Goal: Task Accomplishment & Management: Complete application form

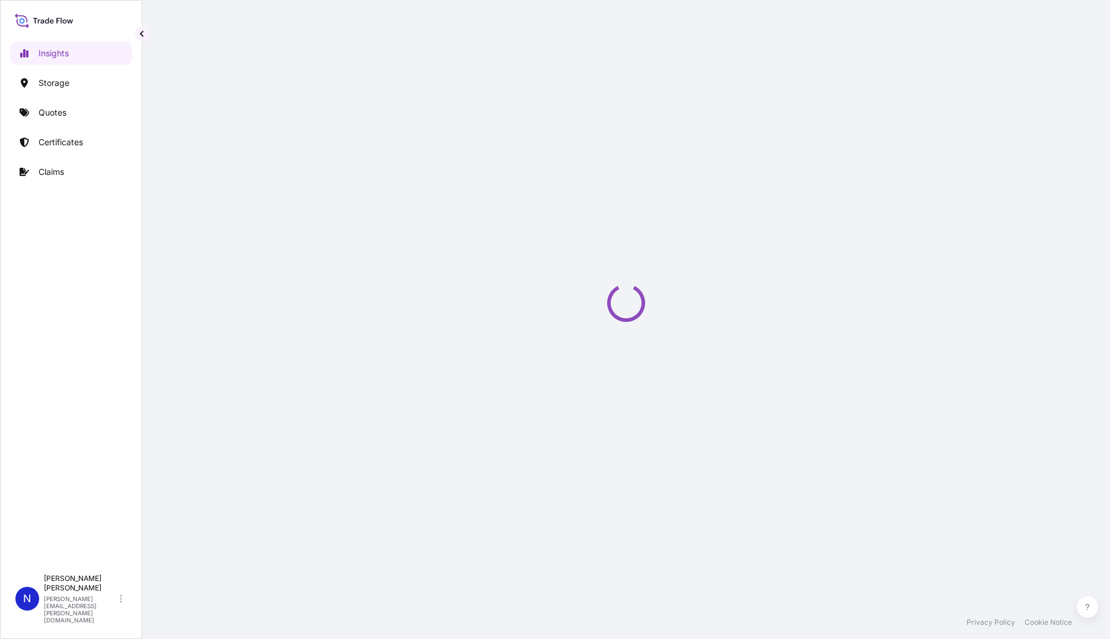
select select "2025"
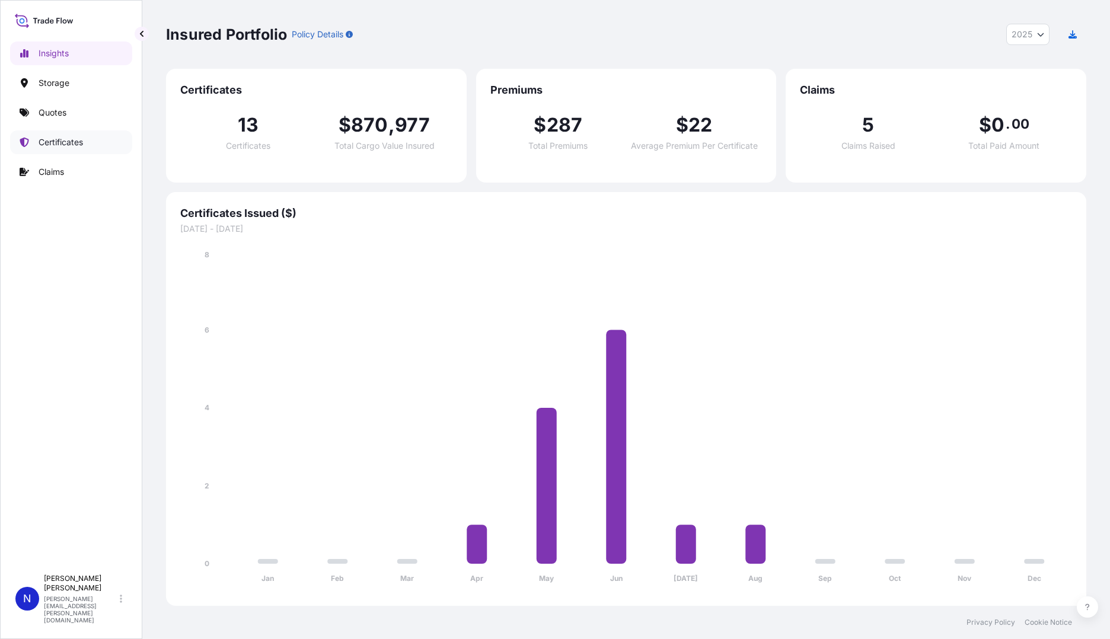
click at [51, 144] on p "Certificates" at bounding box center [61, 142] width 44 height 12
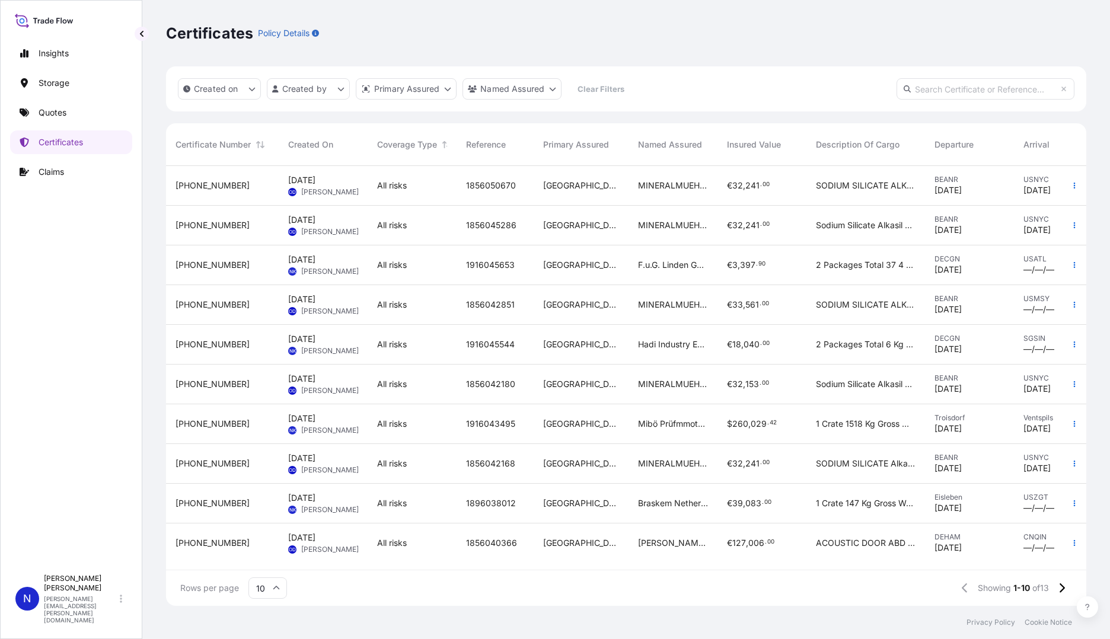
scroll to position [2, 0]
click at [1062, 589] on icon at bounding box center [1061, 588] width 7 height 11
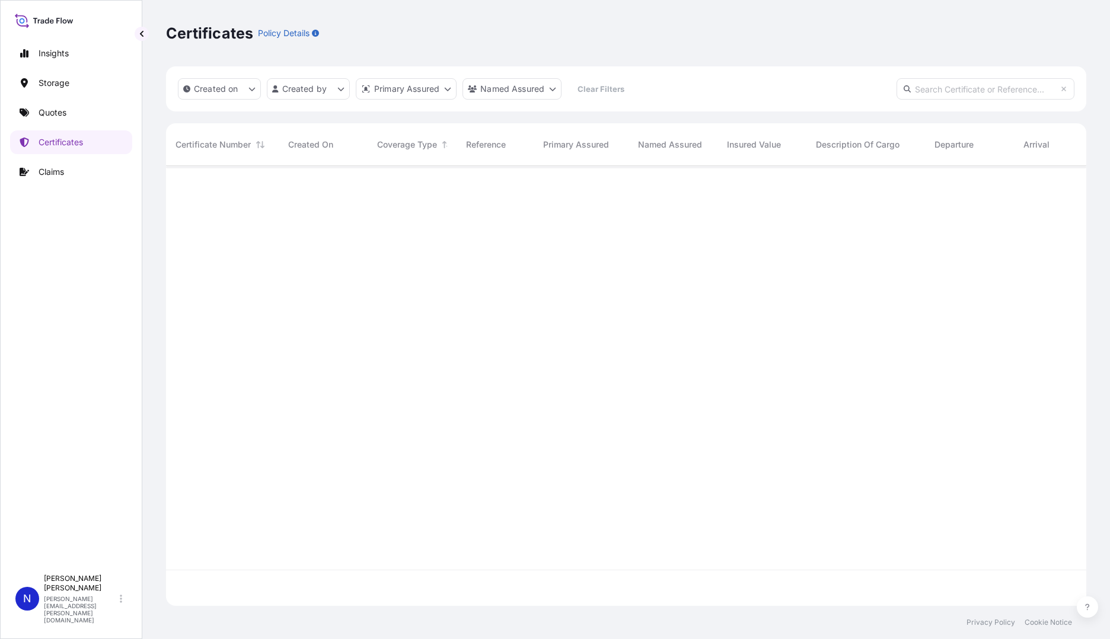
scroll to position [0, 0]
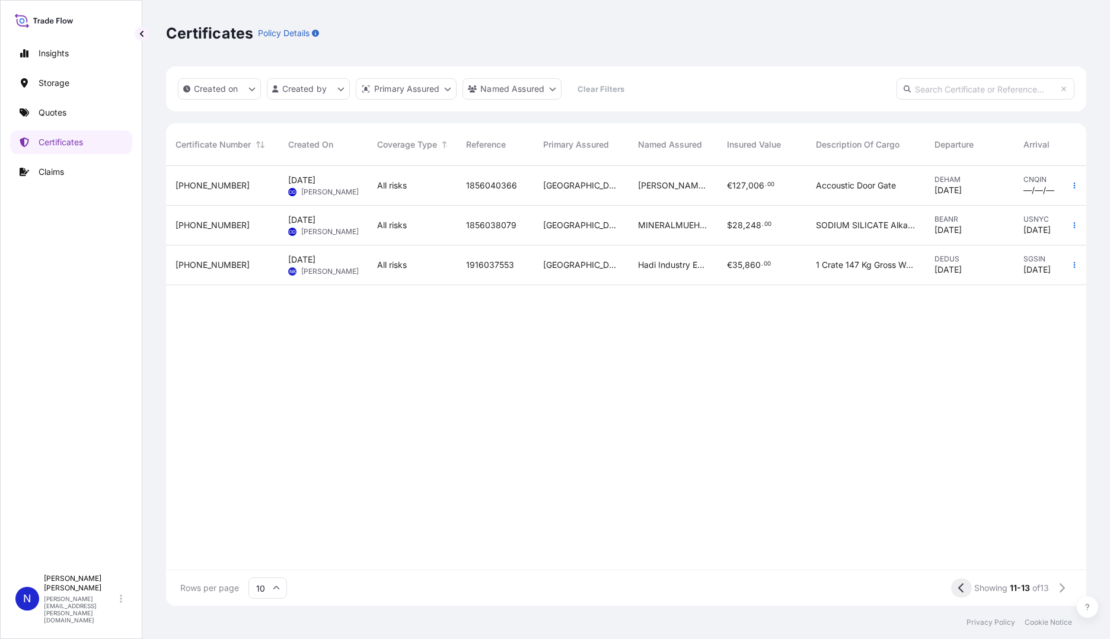
click at [954, 588] on button at bounding box center [961, 588] width 21 height 19
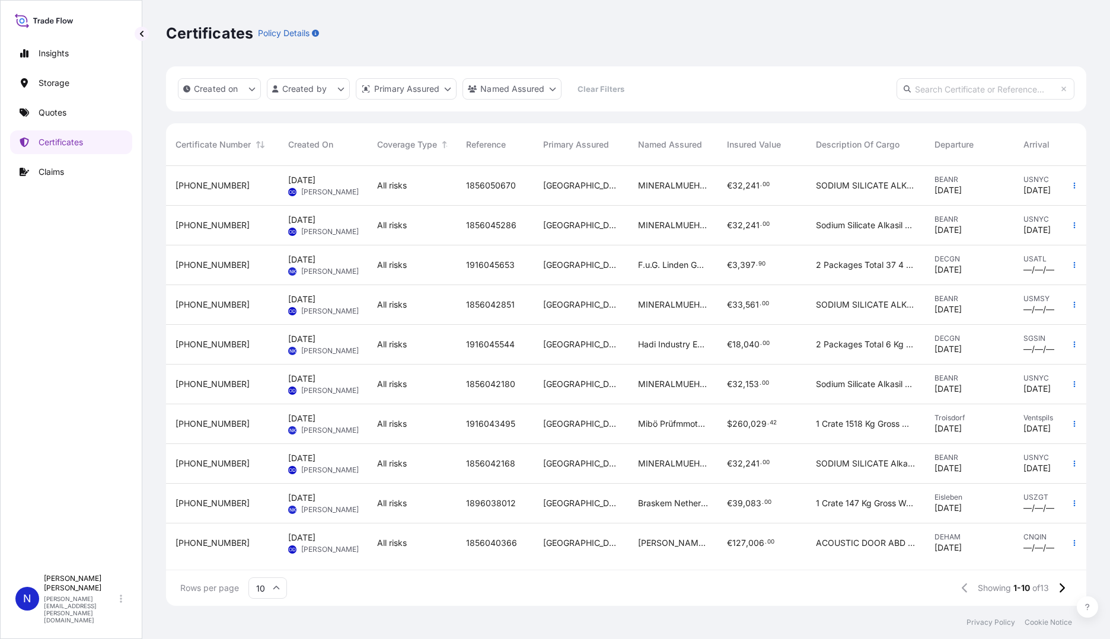
scroll to position [2, 0]
click at [496, 421] on span "1916043495" at bounding box center [490, 424] width 49 height 12
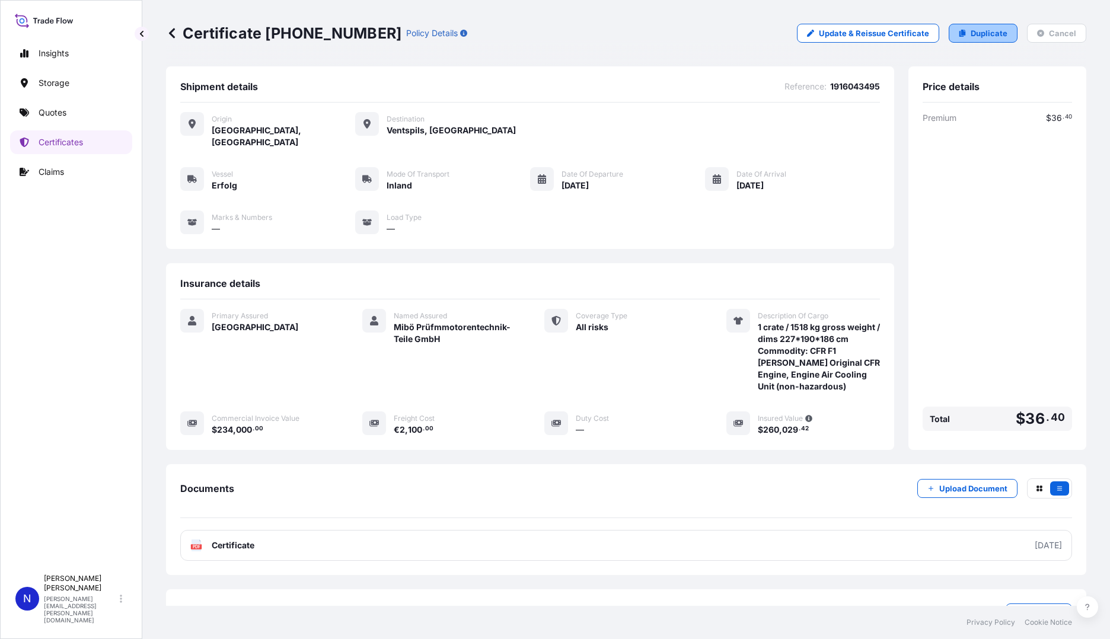
click at [974, 34] on p "Duplicate" at bounding box center [988, 33] width 37 height 12
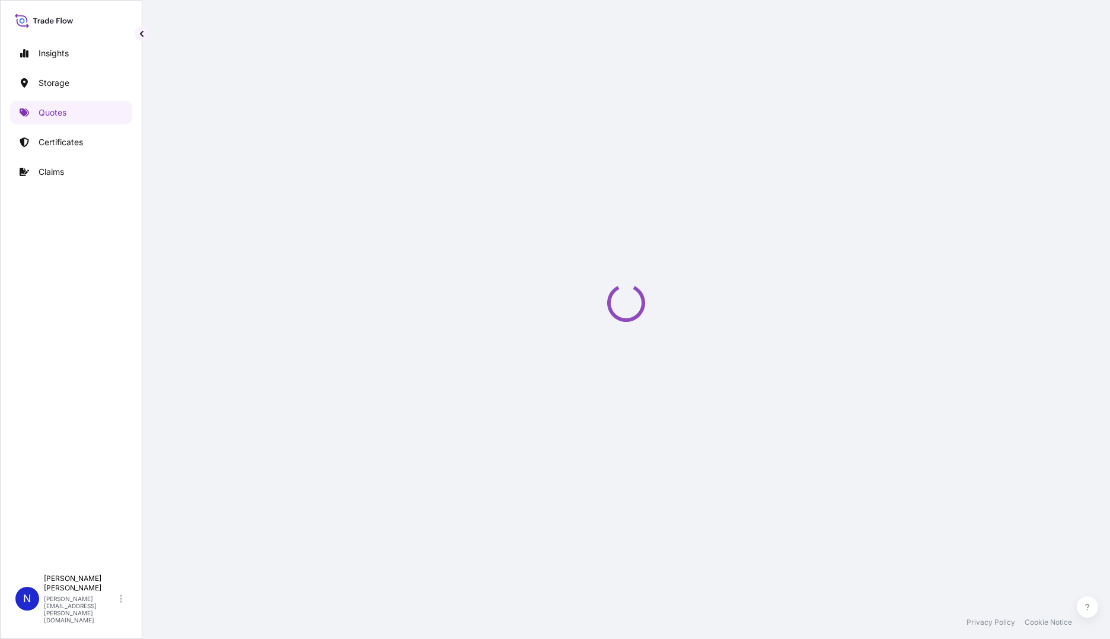
select select "Inland"
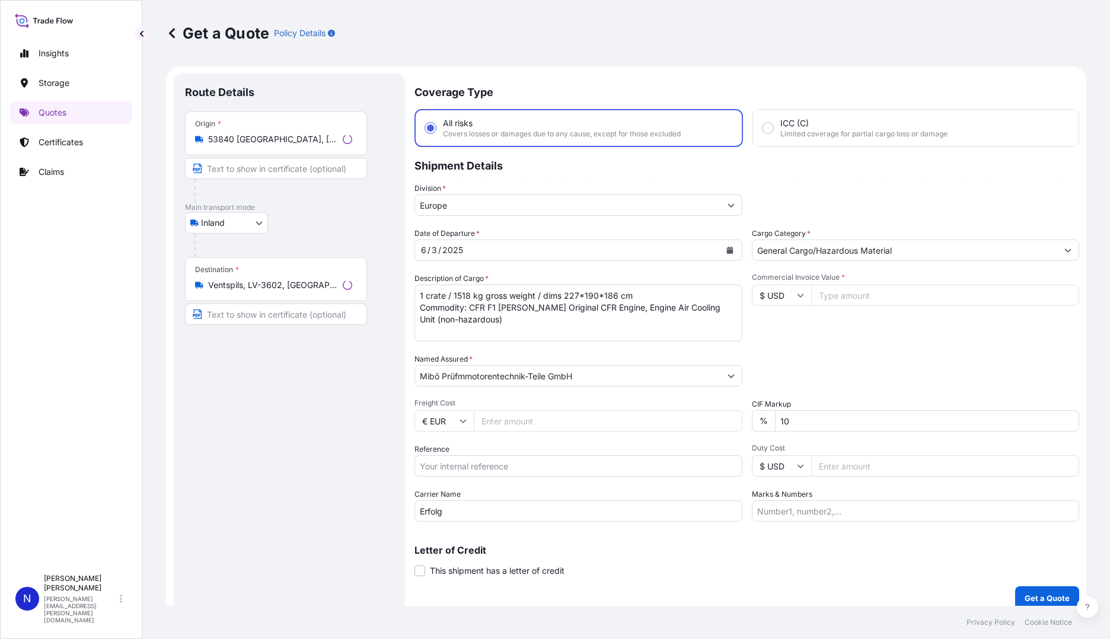
scroll to position [11, 0]
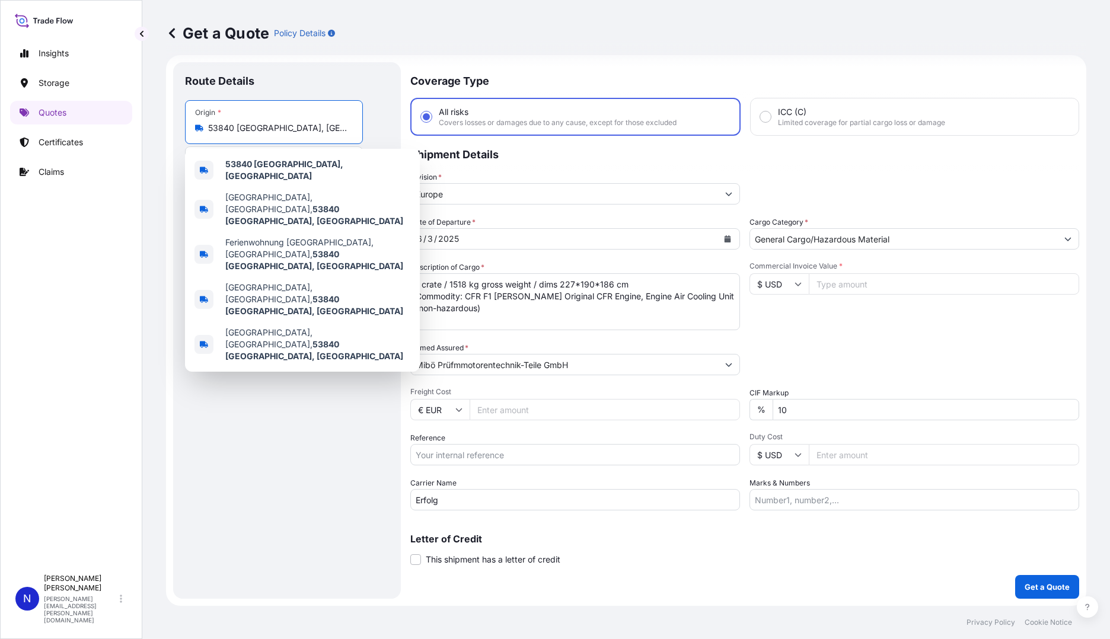
click at [264, 130] on input "53840 [GEOGRAPHIC_DATA], [GEOGRAPHIC_DATA]" at bounding box center [278, 128] width 140 height 12
drag, startPoint x: 316, startPoint y: 127, endPoint x: 196, endPoint y: 131, distance: 120.4
click at [196, 131] on div "53840 [GEOGRAPHIC_DATA], [GEOGRAPHIC_DATA]" at bounding box center [274, 128] width 158 height 12
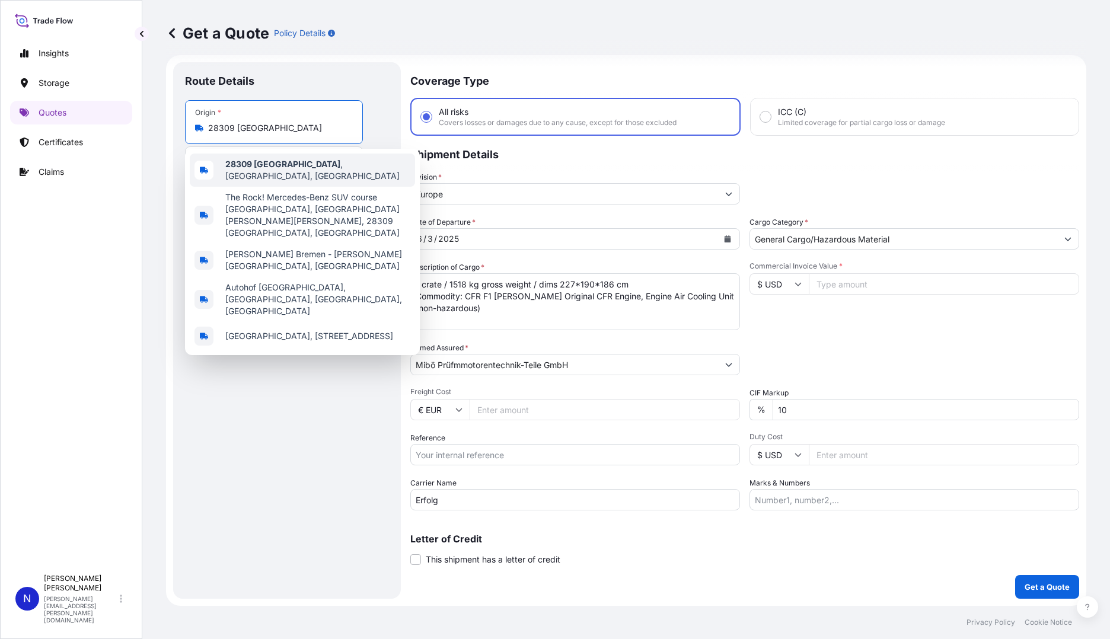
click at [260, 167] on b "28309 [GEOGRAPHIC_DATA]" at bounding box center [282, 164] width 115 height 10
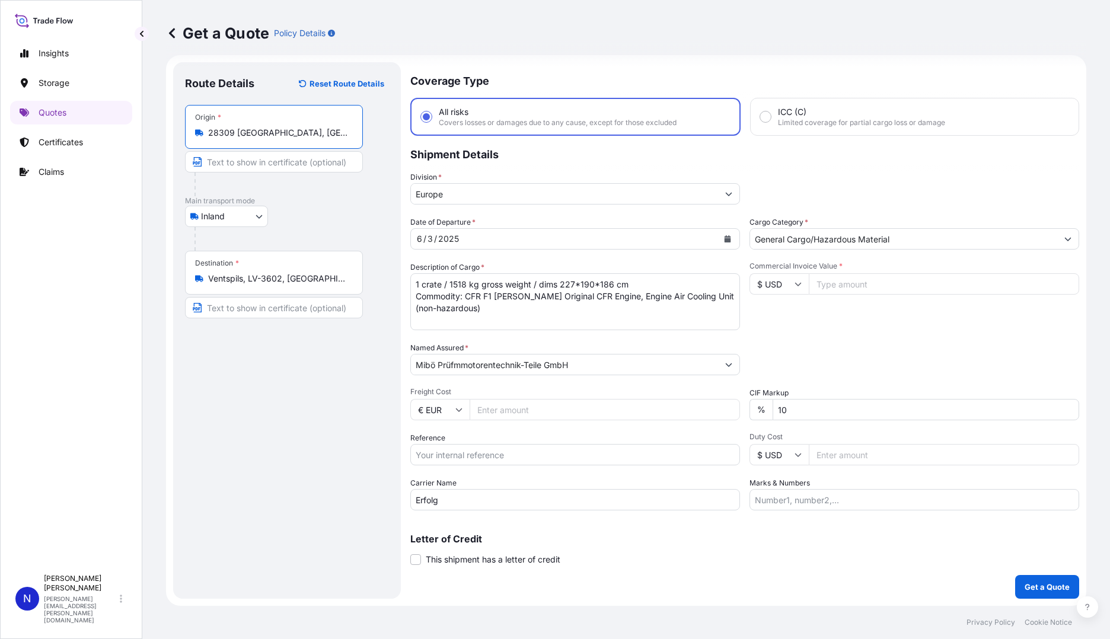
type input "28309 [GEOGRAPHIC_DATA], [GEOGRAPHIC_DATA], [GEOGRAPHIC_DATA]"
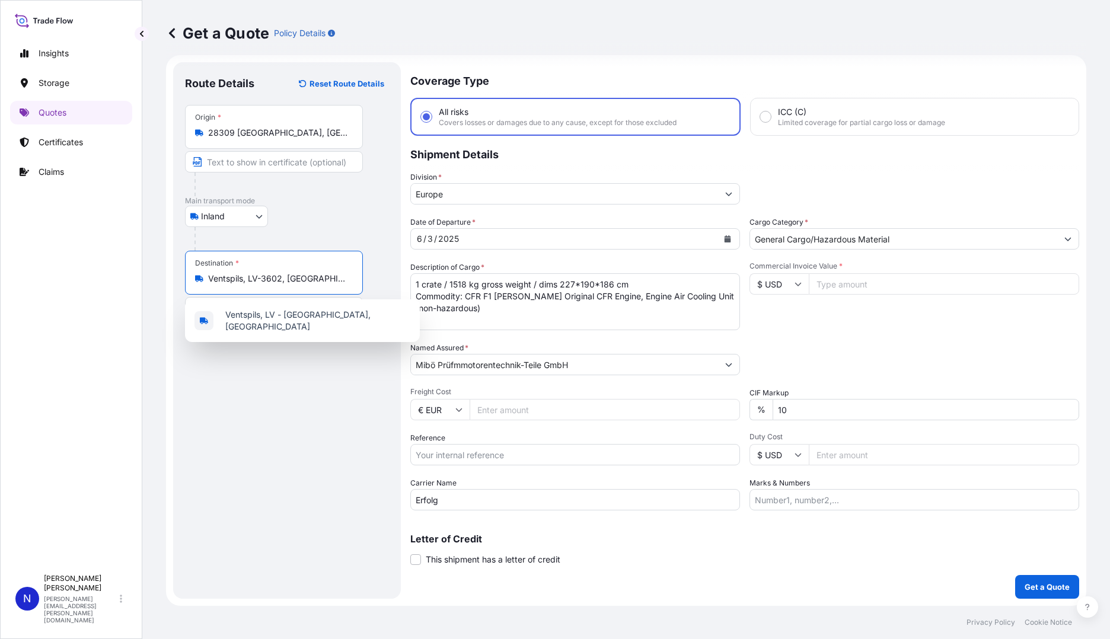
click at [254, 279] on input "Ventspils, LV-3602, [GEOGRAPHIC_DATA]" at bounding box center [278, 279] width 140 height 12
click at [244, 164] on input "Text to appear on certificate" at bounding box center [274, 161] width 178 height 21
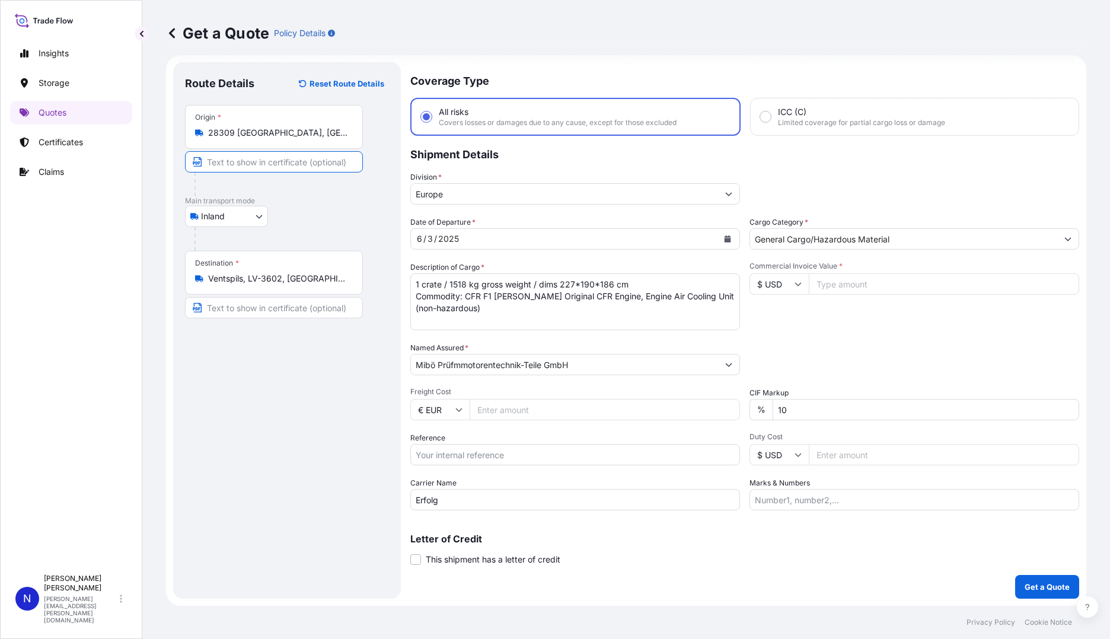
click at [258, 219] on body "Insights Storage Quotes Certificates Claims N [PERSON_NAME] [PERSON_NAME][EMAIL…" at bounding box center [555, 319] width 1110 height 639
click at [231, 246] on div "Air" at bounding box center [227, 247] width 74 height 21
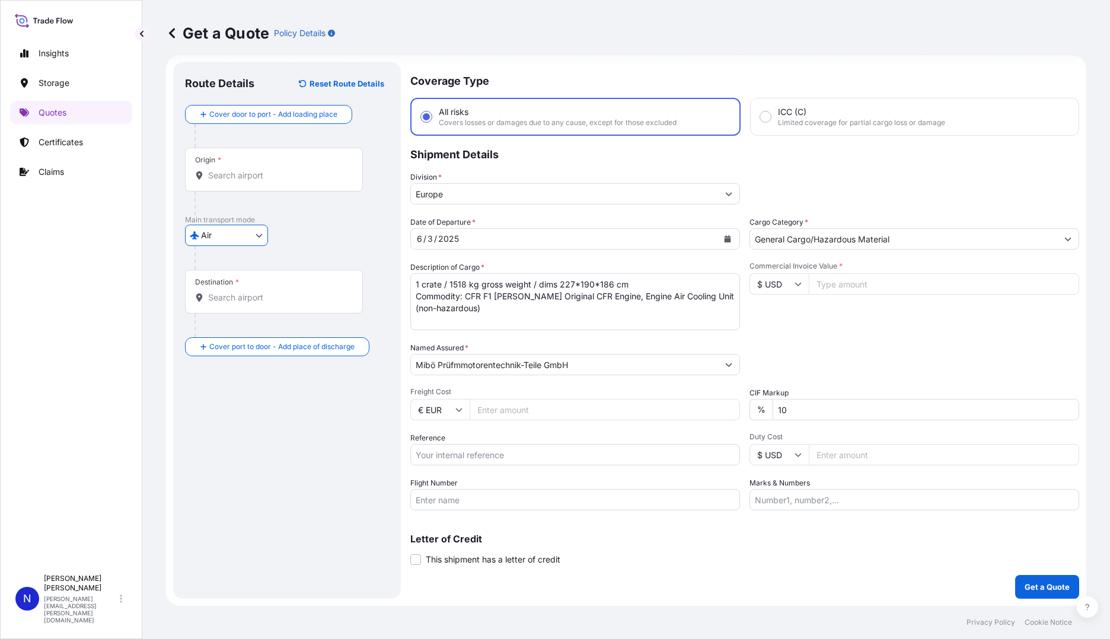
scroll to position [0, 0]
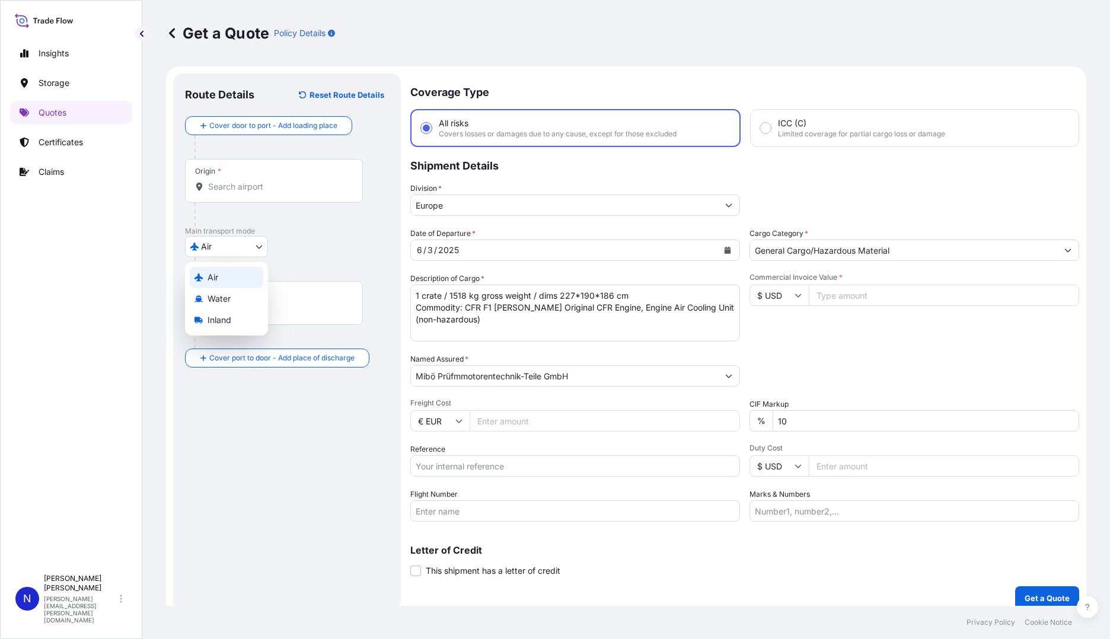
click at [261, 248] on body "Insights Storage Quotes Certificates Claims N [PERSON_NAME] [PERSON_NAME][EMAIL…" at bounding box center [555, 319] width 1110 height 639
click at [218, 324] on span "Inland" at bounding box center [219, 320] width 24 height 12
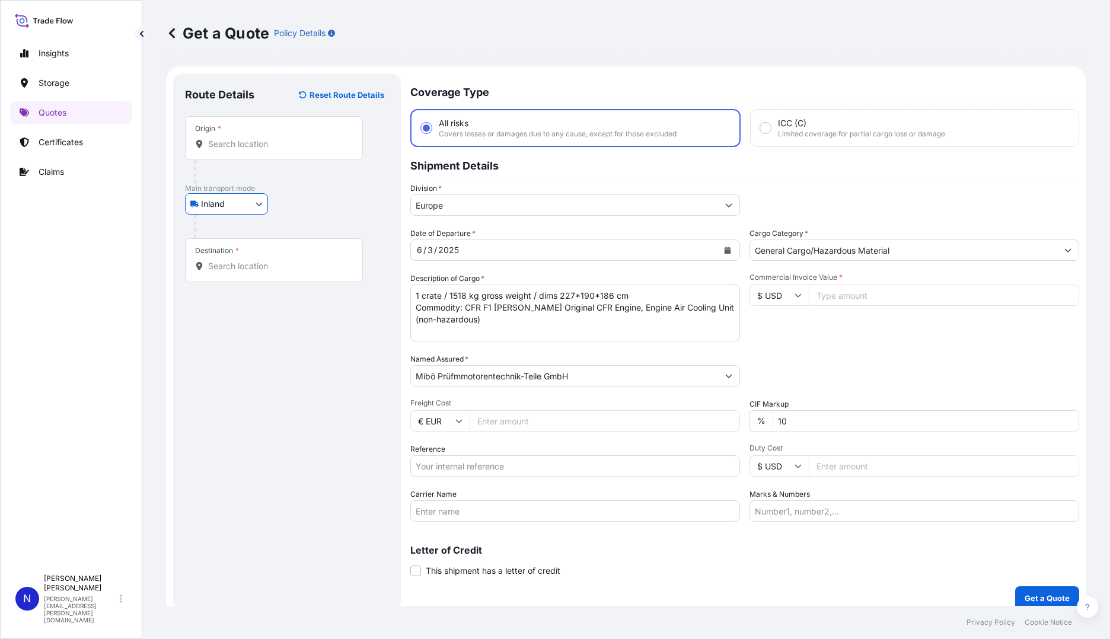
click at [254, 145] on input "Origin *" at bounding box center [278, 144] width 140 height 12
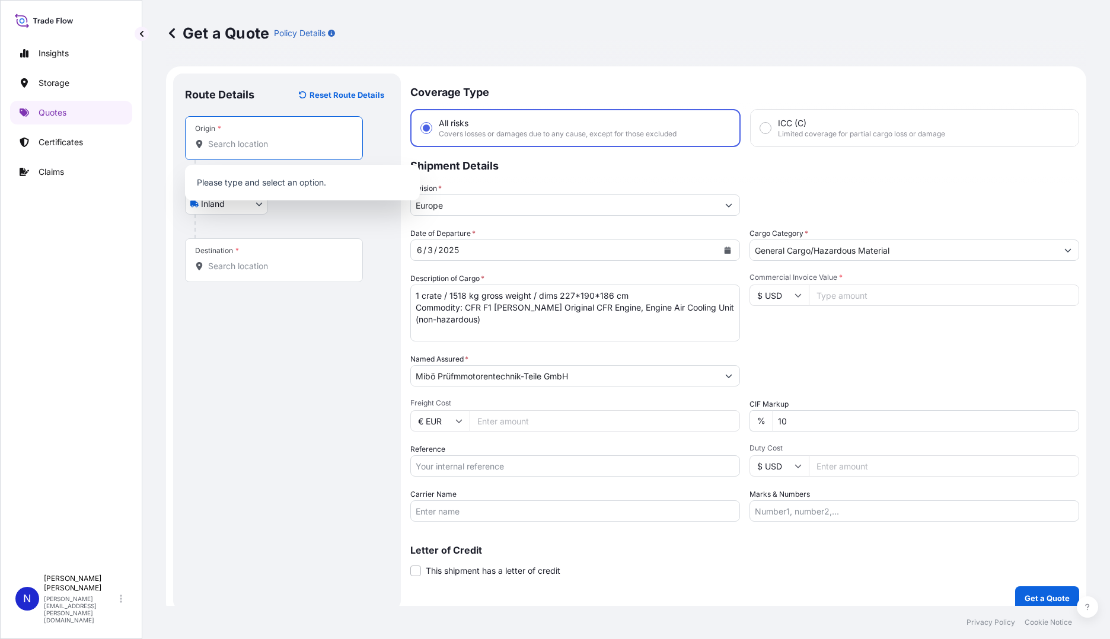
click at [257, 207] on body "0 options available. Insights Storage Quotes Certificates Claims N [PERSON_NAME…" at bounding box center [555, 319] width 1110 height 639
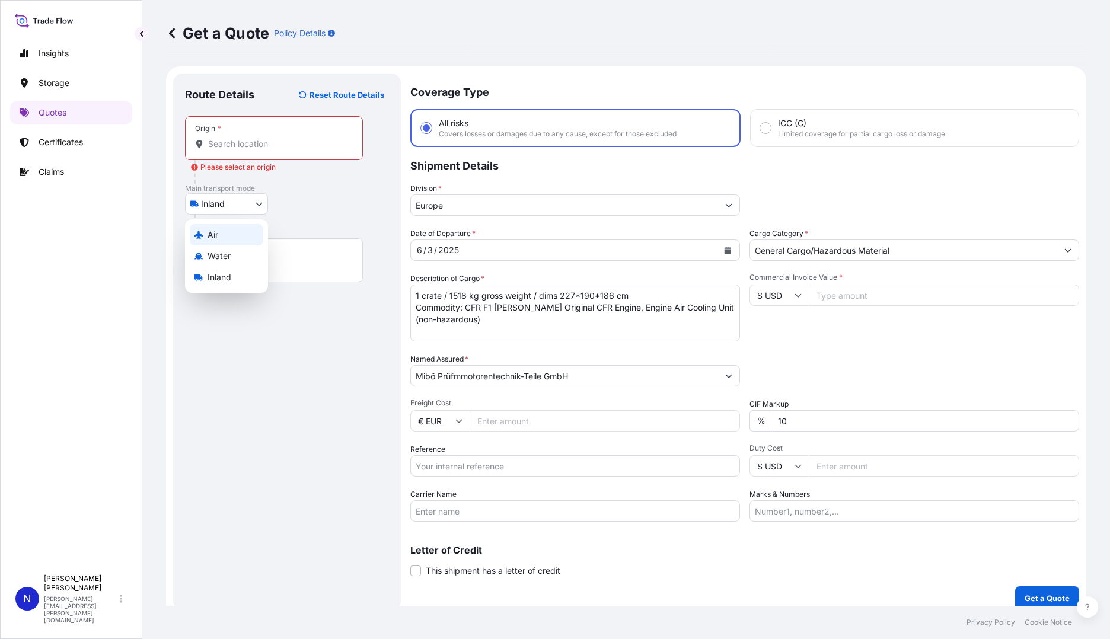
click at [222, 234] on div "Air" at bounding box center [227, 234] width 74 height 21
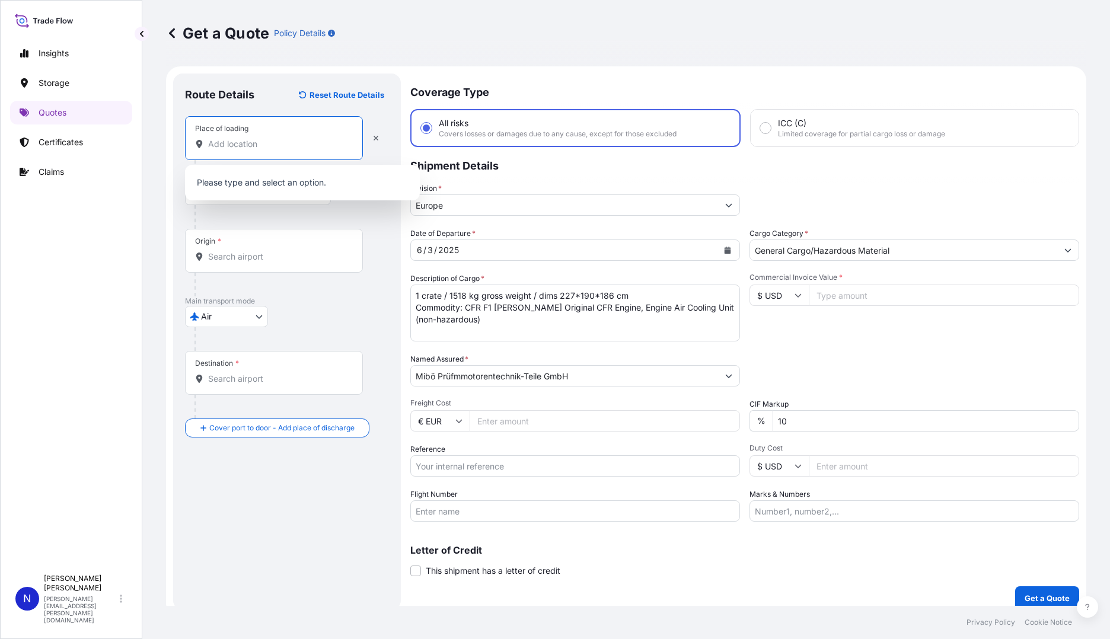
click at [255, 143] on input "Place of loading" at bounding box center [278, 144] width 140 height 12
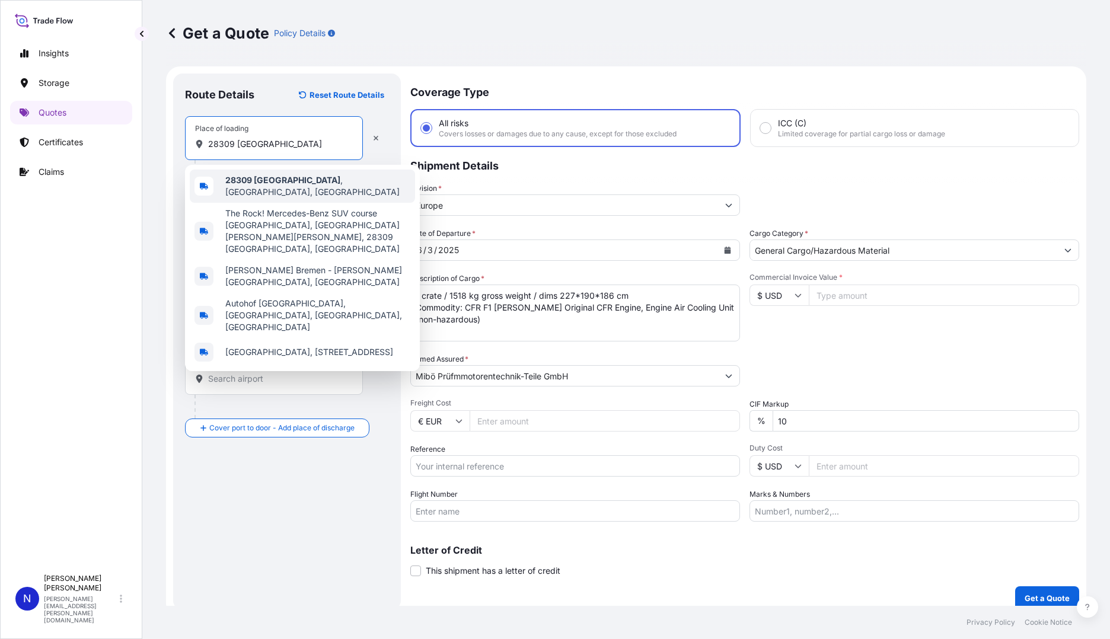
click at [257, 184] on b "28309 [GEOGRAPHIC_DATA]" at bounding box center [282, 180] width 115 height 10
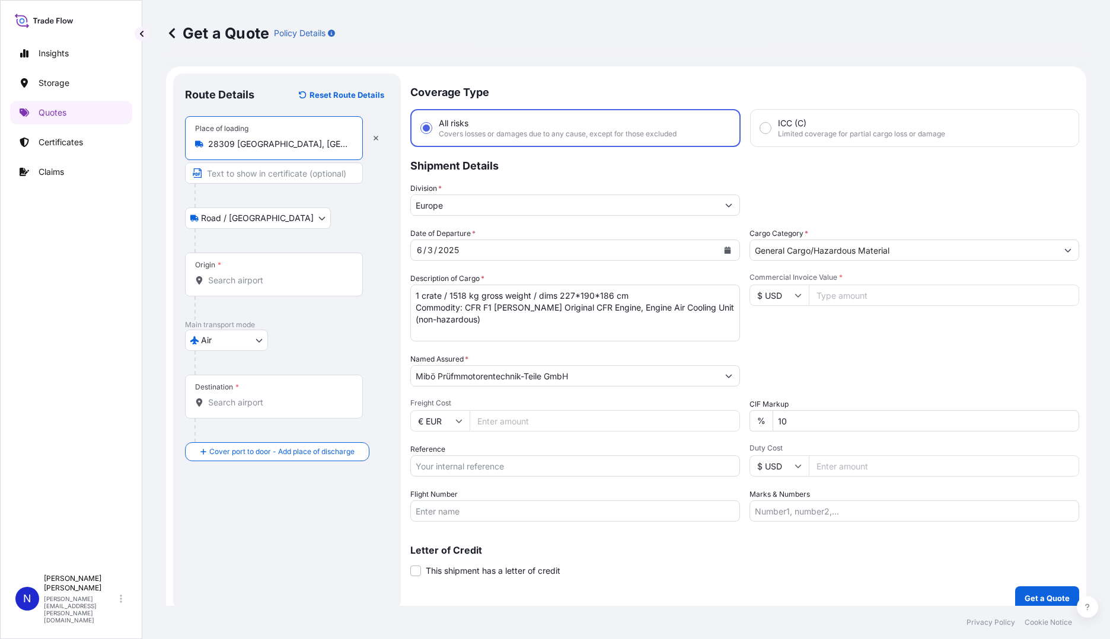
type input "28309 [GEOGRAPHIC_DATA], [GEOGRAPHIC_DATA], [GEOGRAPHIC_DATA]"
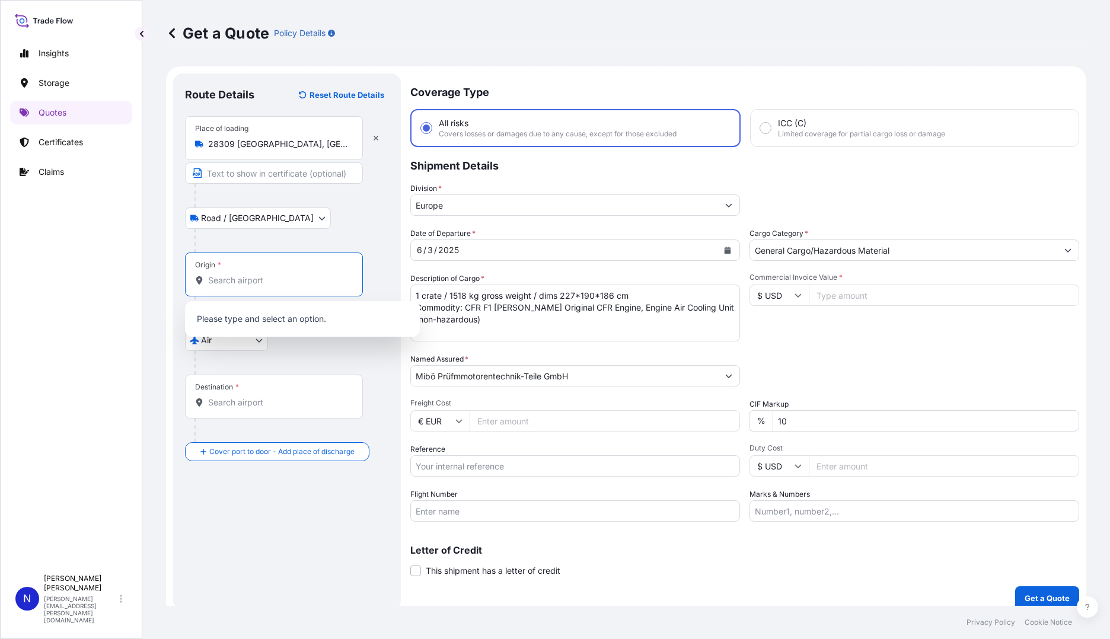
click at [231, 282] on input "Origin *" at bounding box center [278, 280] width 140 height 12
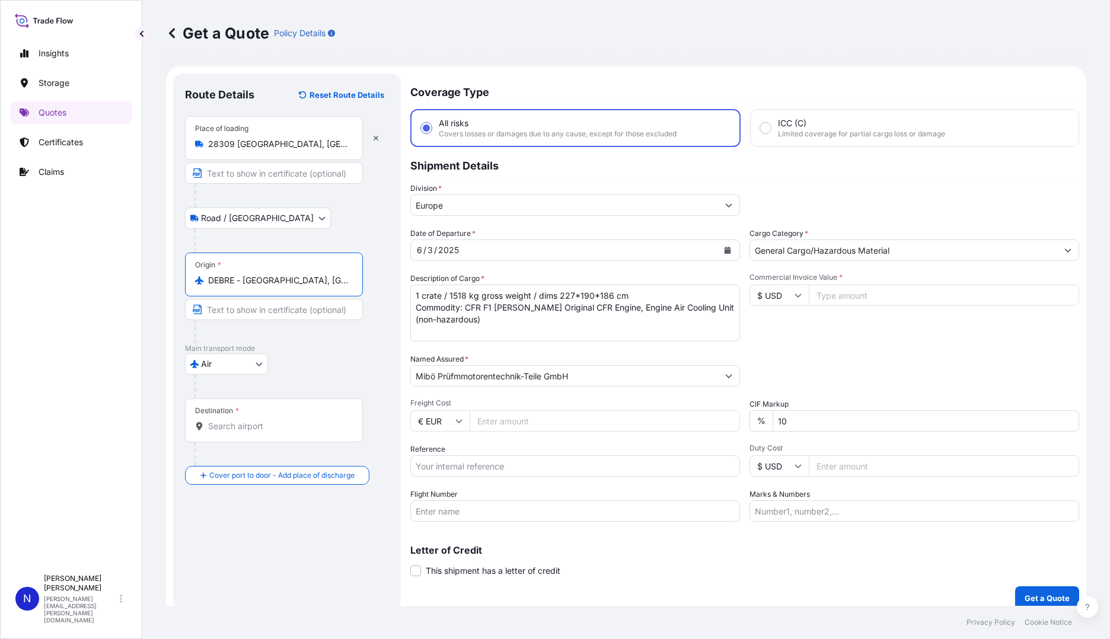
type input "DEBRE - [GEOGRAPHIC_DATA], [GEOGRAPHIC_DATA]"
click at [229, 418] on div "Destination *" at bounding box center [274, 420] width 178 height 44
click at [229, 420] on input "Destination *" at bounding box center [278, 426] width 140 height 12
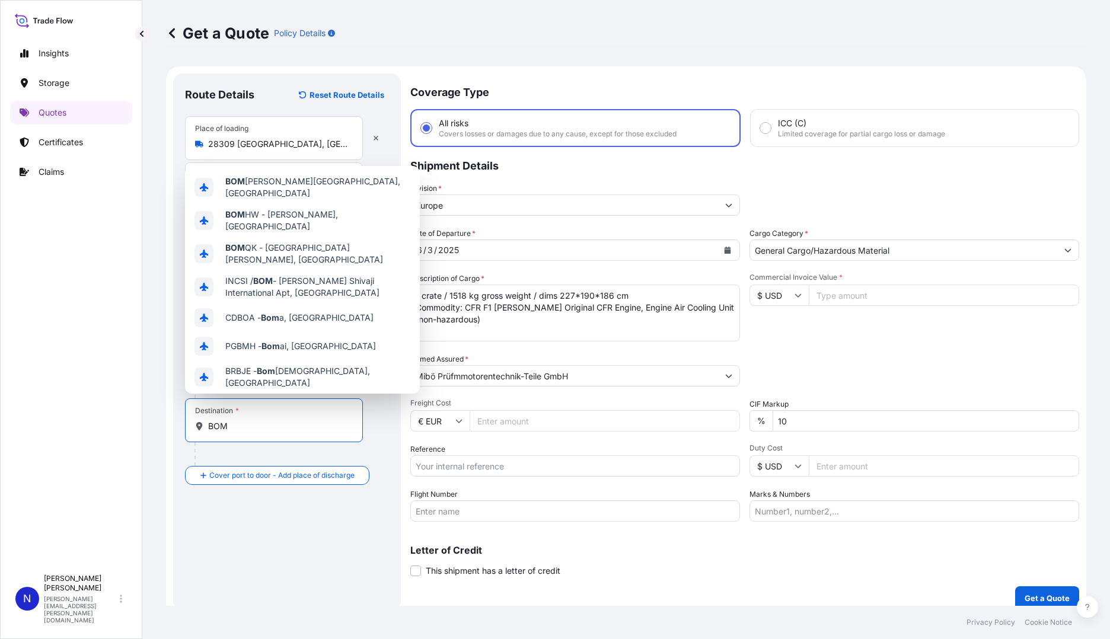
click at [209, 423] on input "BOM" at bounding box center [278, 426] width 140 height 12
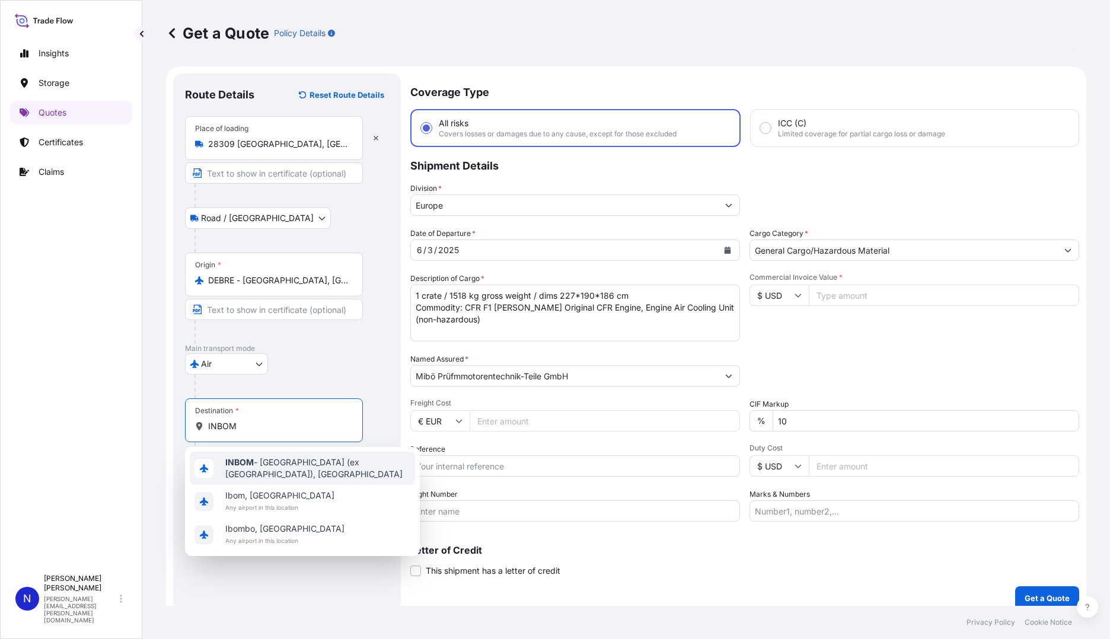
click at [245, 466] on b "INBOM" at bounding box center [239, 462] width 28 height 10
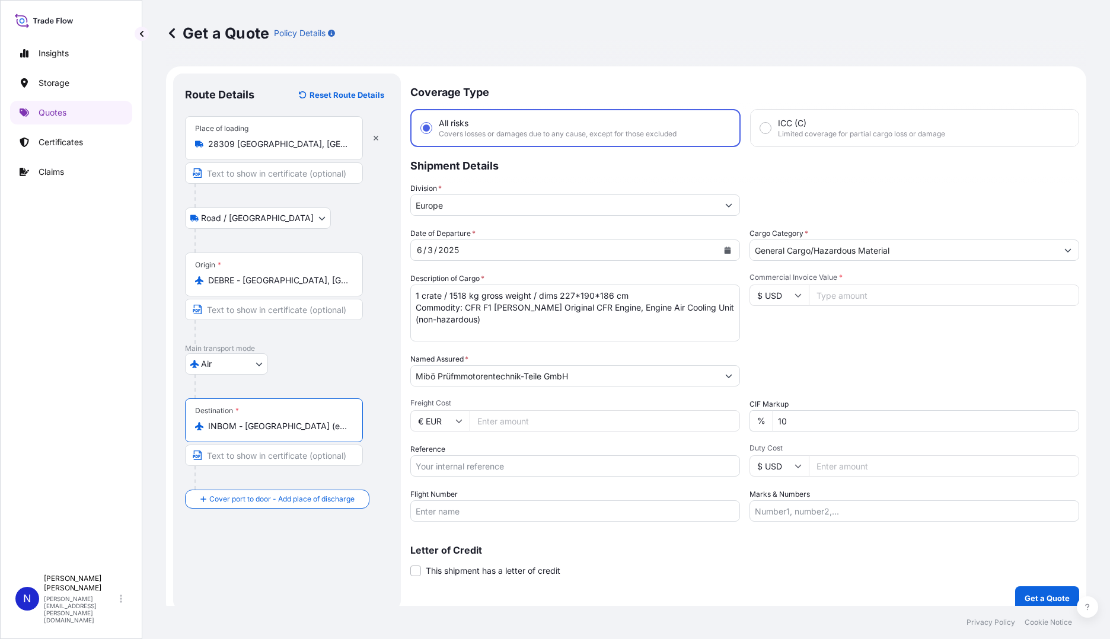
scroll to position [11, 0]
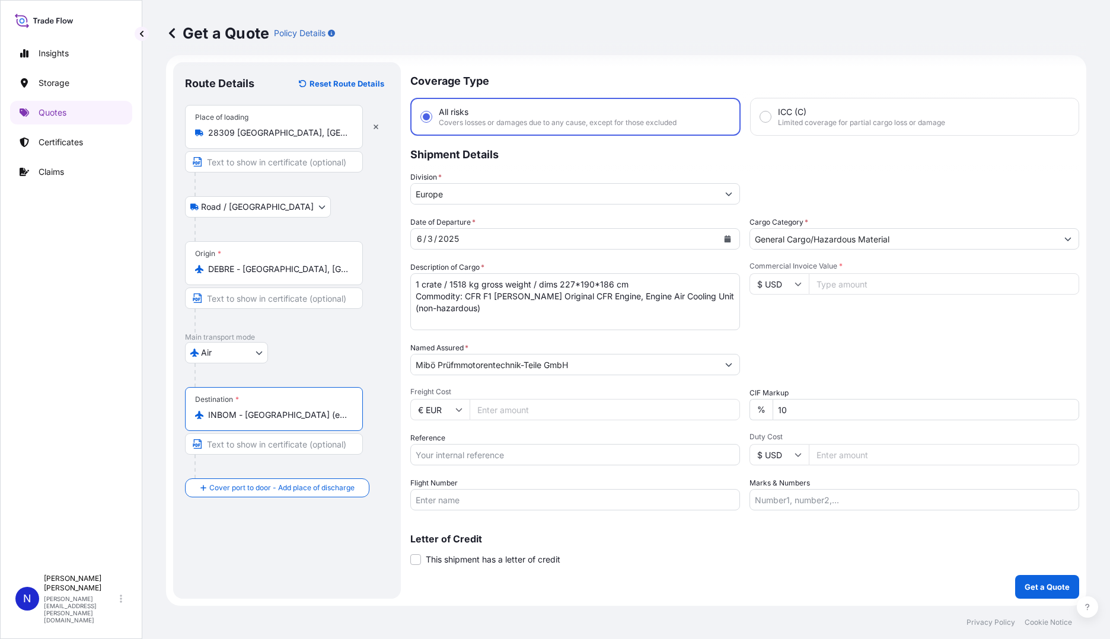
type input "INBOM - [GEOGRAPHIC_DATA] (ex [GEOGRAPHIC_DATA]), [GEOGRAPHIC_DATA]"
click at [724, 238] on icon "Calendar" at bounding box center [727, 238] width 7 height 7
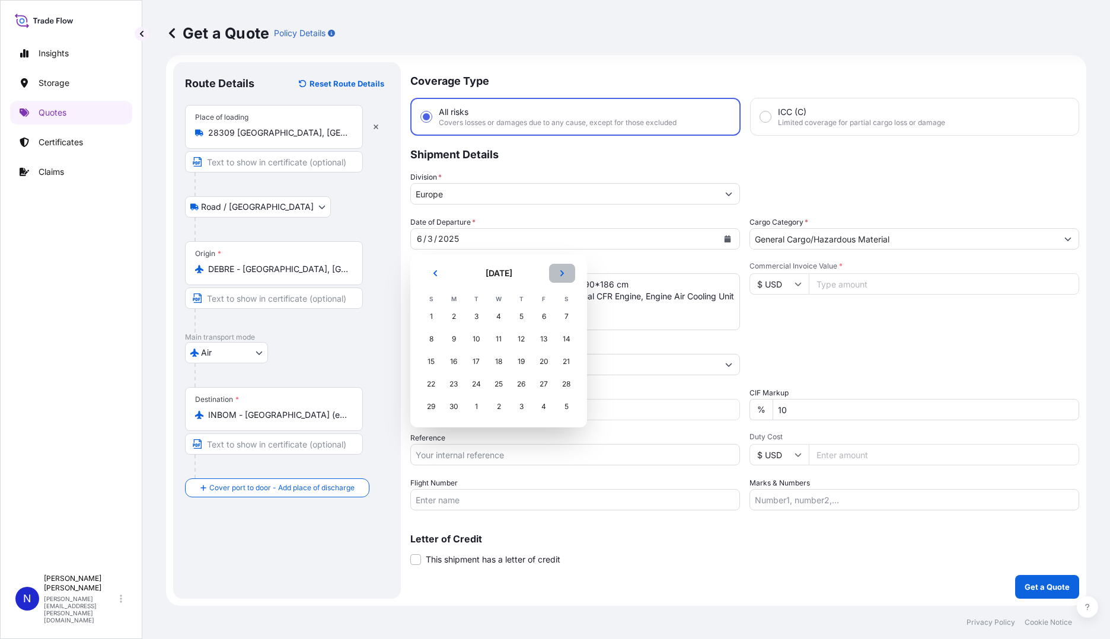
click at [557, 273] on button "Next" at bounding box center [562, 273] width 26 height 19
click at [522, 360] on div "14" at bounding box center [520, 361] width 21 height 21
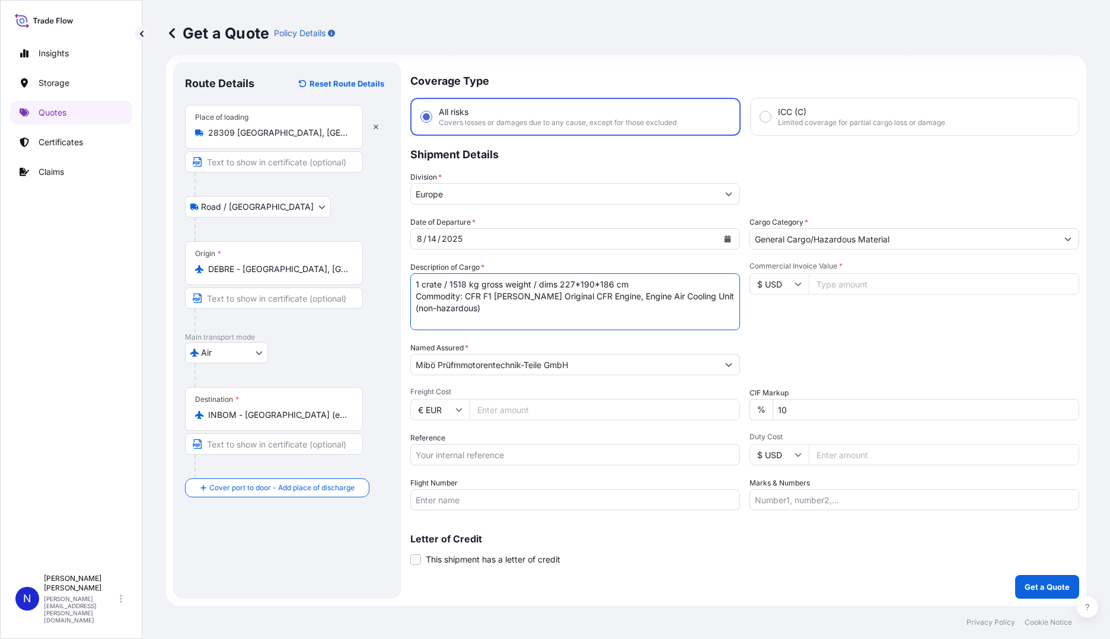
drag, startPoint x: 439, startPoint y: 282, endPoint x: 421, endPoint y: 283, distance: 17.8
click at [421, 283] on textarea "1 crate / 1518 kg gross weight / dims 227*190*186 cm Commodity: CFR F1 [PERSON_…" at bounding box center [575, 301] width 330 height 57
drag, startPoint x: 468, startPoint y: 295, endPoint x: 689, endPoint y: 298, distance: 221.7
click at [689, 298] on textarea "1 crate / 1518 kg gross weight / dims 227*190*186 cm Commodity: CFR F1 [PERSON_…" at bounding box center [575, 301] width 330 height 57
paste textarea "LANCO(TM) PE 1500 SF, BAG"
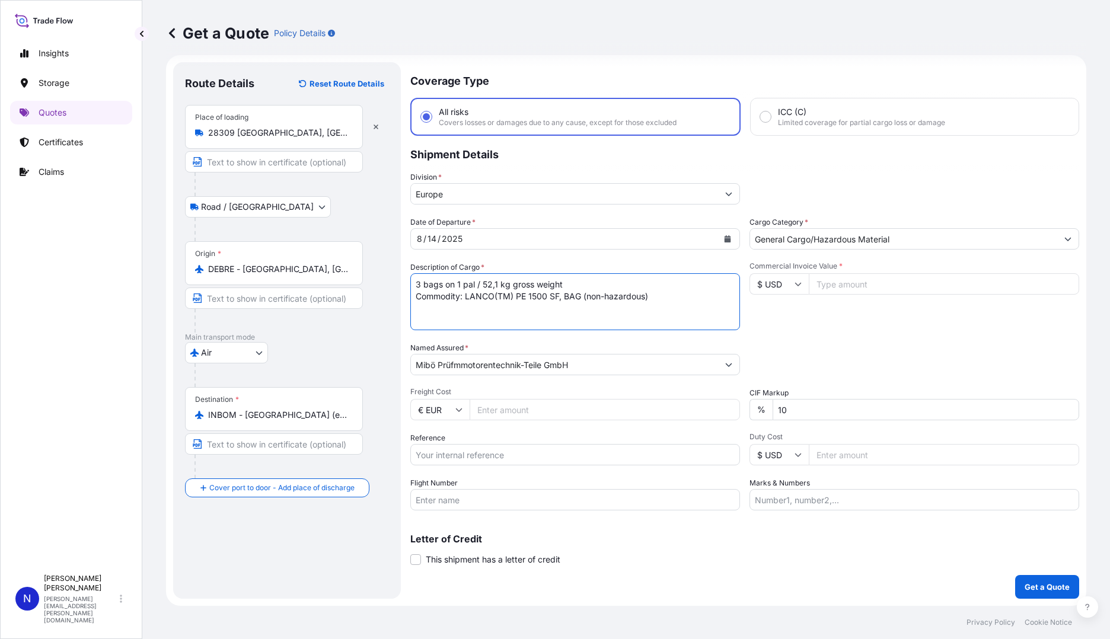
click at [588, 294] on textarea "1 crate / 1518 kg gross weight / dims 227*190*186 cm Commodity: CFR F1 [PERSON_…" at bounding box center [575, 301] width 330 height 57
click at [597, 311] on textarea "1 crate / 1518 kg gross weight / dims 227*190*186 cm Commodity: CFR F1 [PERSON_…" at bounding box center [575, 301] width 330 height 57
click at [704, 297] on textarea "1 crate / 1518 kg gross weight / dims 227*190*186 cm Commodity: CFR F1 [PERSON_…" at bounding box center [575, 301] width 330 height 57
type textarea "3 bags on 1 pal / 52,1 kg gross weight Commodity: LANCO(TM) PE 1500 SF, BAG (Ad…"
click at [846, 286] on input "Commercial Invoice Value *" at bounding box center [944, 283] width 270 height 21
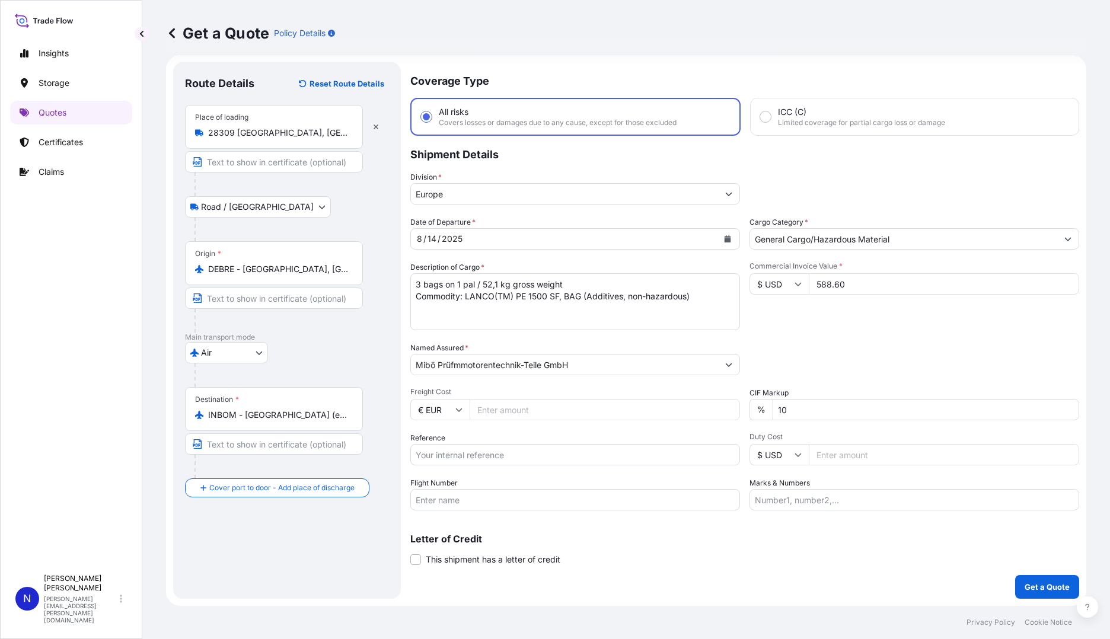
type input "588.60"
click at [477, 362] on input "Lubrizol" at bounding box center [564, 364] width 307 height 21
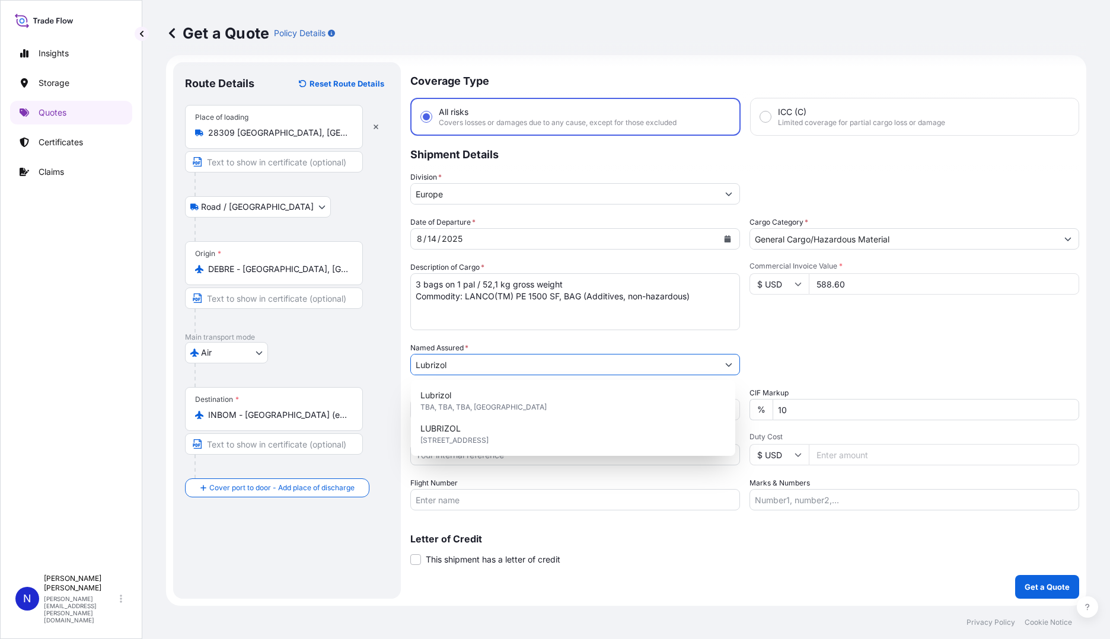
drag, startPoint x: 500, startPoint y: 364, endPoint x: 430, endPoint y: 368, distance: 70.1
click at [361, 362] on form "Route Details Reset Route Details Place of loading [GEOGRAPHIC_DATA], [GEOGRAPH…" at bounding box center [626, 330] width 920 height 551
paste input "Deutschland GmbH, [STREET_ADDRESS][PERSON_NAME]"
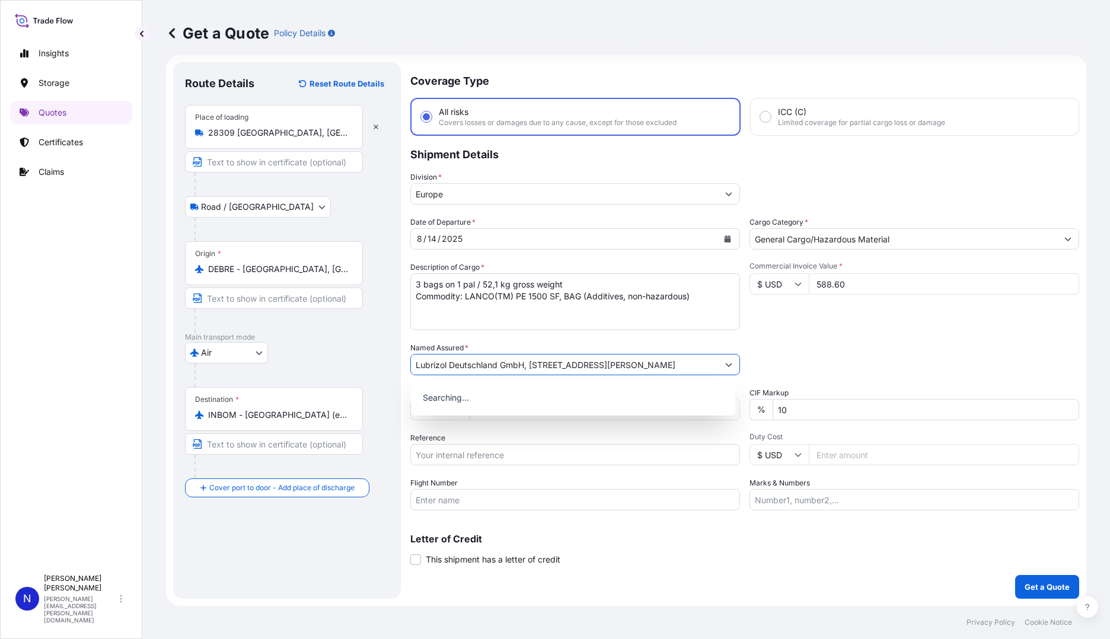
scroll to position [0, 2]
type input "Lubrizol Deutschland GmbH, [STREET_ADDRESS][PERSON_NAME]"
click at [841, 362] on div "Packing Category Type to search a container mode Please select a primary mode o…" at bounding box center [914, 358] width 330 height 33
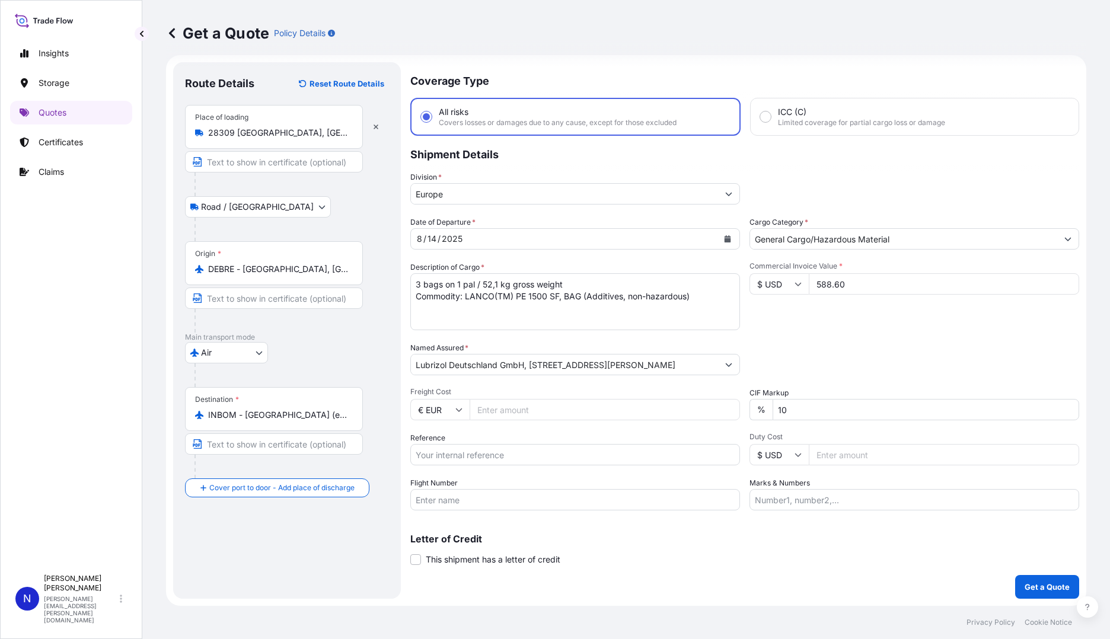
click at [510, 410] on input "Freight Cost" at bounding box center [604, 409] width 270 height 21
click at [509, 404] on input "Freight Cost" at bounding box center [604, 409] width 270 height 21
type input "344.50"
click at [510, 455] on input "Reference" at bounding box center [575, 454] width 330 height 21
type input "1916052683"
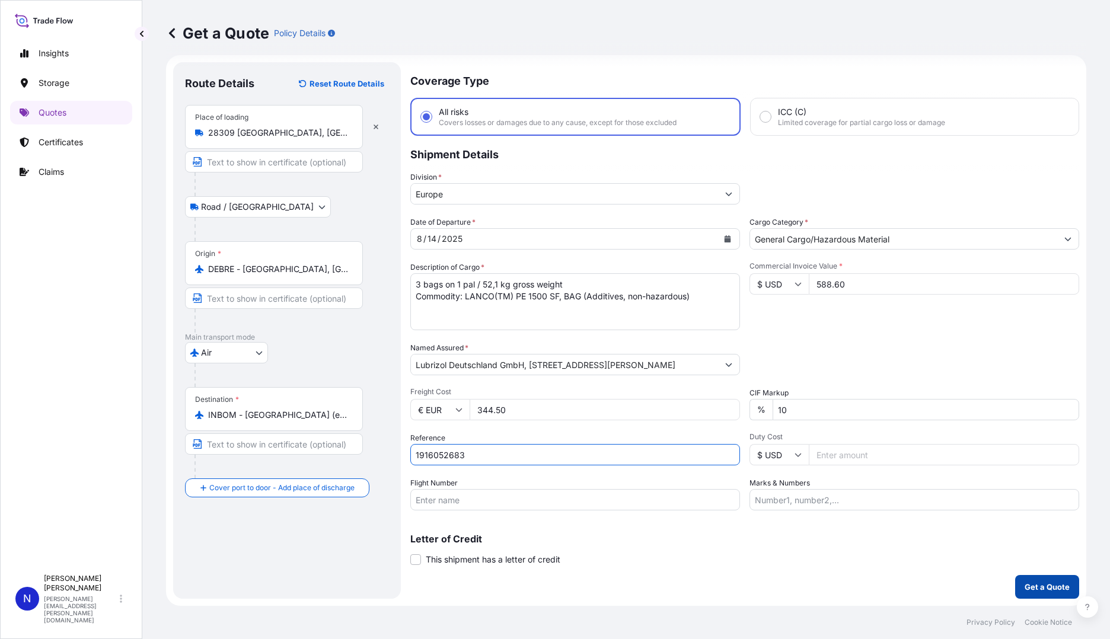
click at [1024, 587] on p "Get a Quote" at bounding box center [1046, 587] width 45 height 12
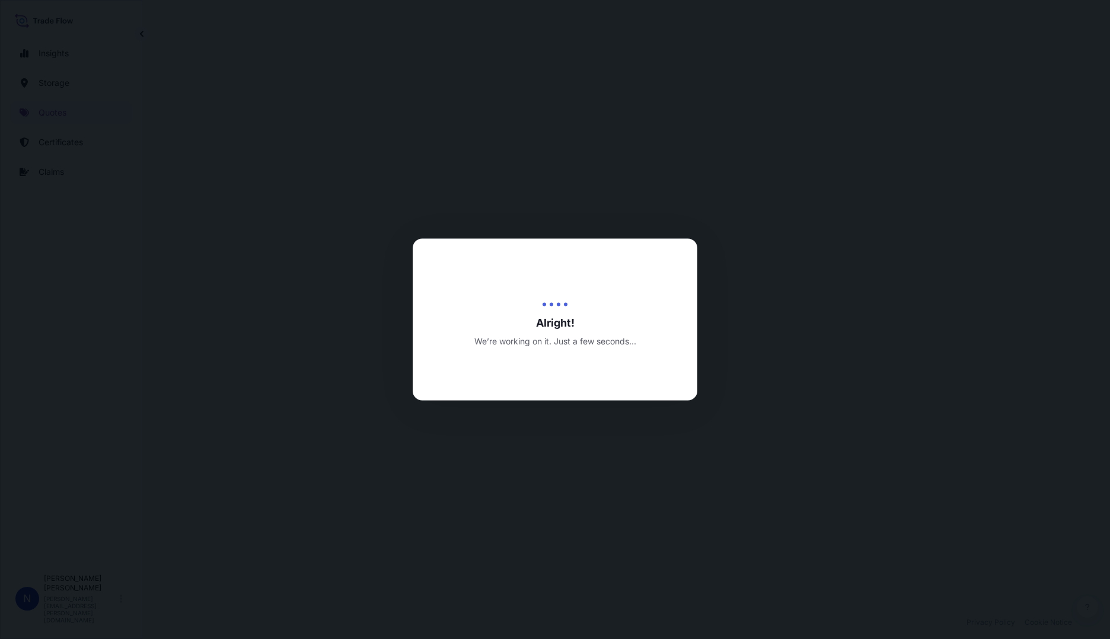
select select "Road / [GEOGRAPHIC_DATA]"
select select "Air"
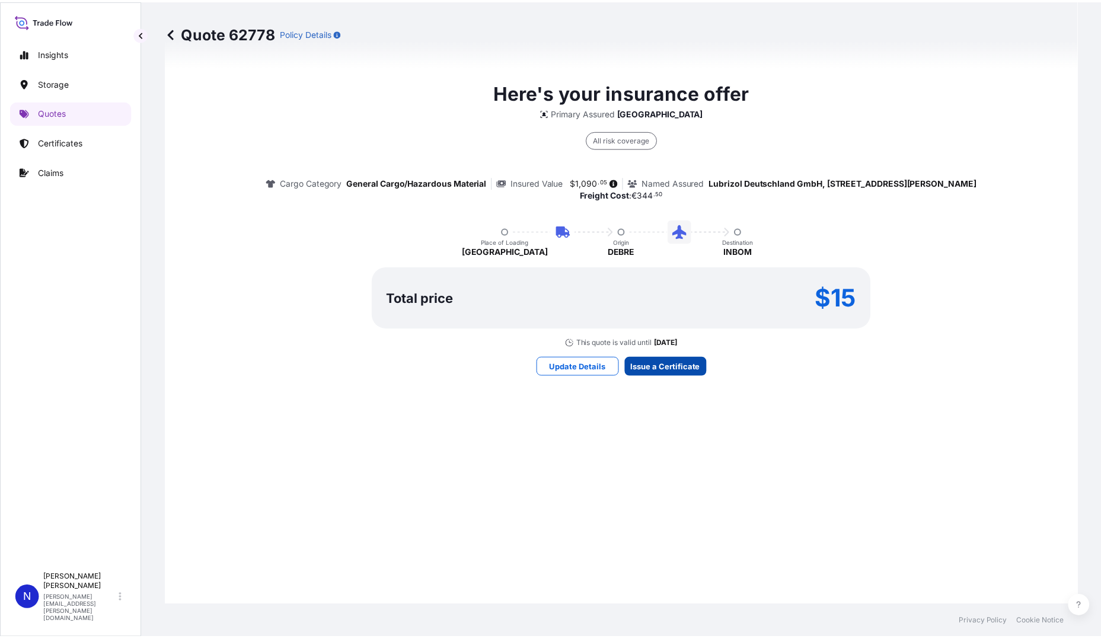
scroll to position [1619, 0]
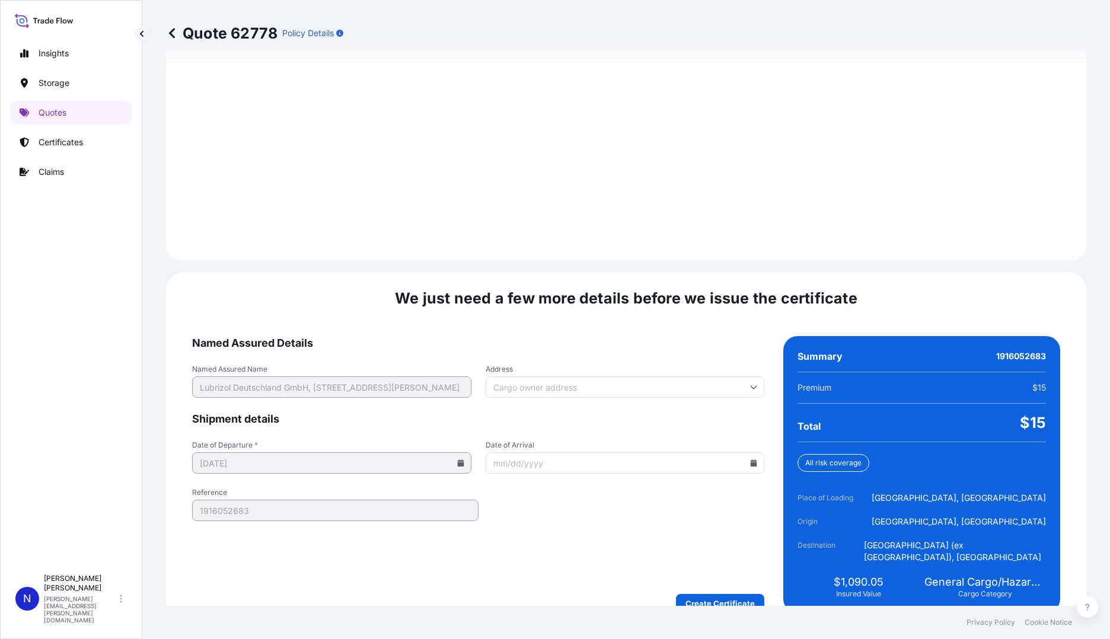
click at [525, 376] on input "Address" at bounding box center [624, 386] width 279 height 21
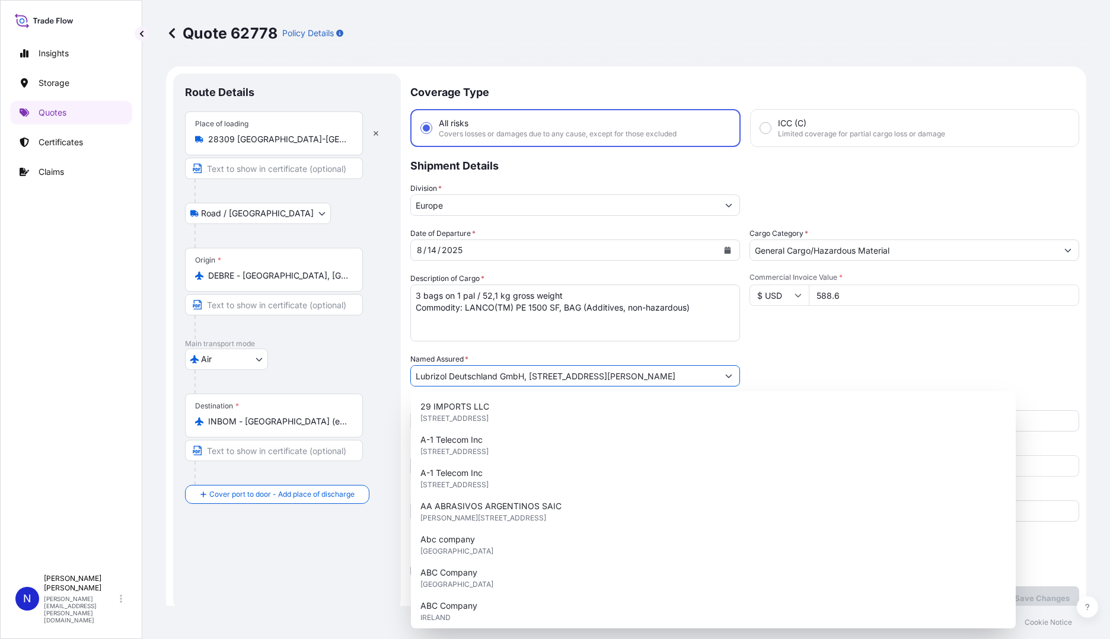
scroll to position [0, 2]
drag, startPoint x: 526, startPoint y: 376, endPoint x: 824, endPoint y: 377, distance: 298.2
click at [824, 377] on div "Date of Departure * [DATE] Cargo Category * General Cargo/Hazardous Material De…" at bounding box center [744, 375] width 669 height 294
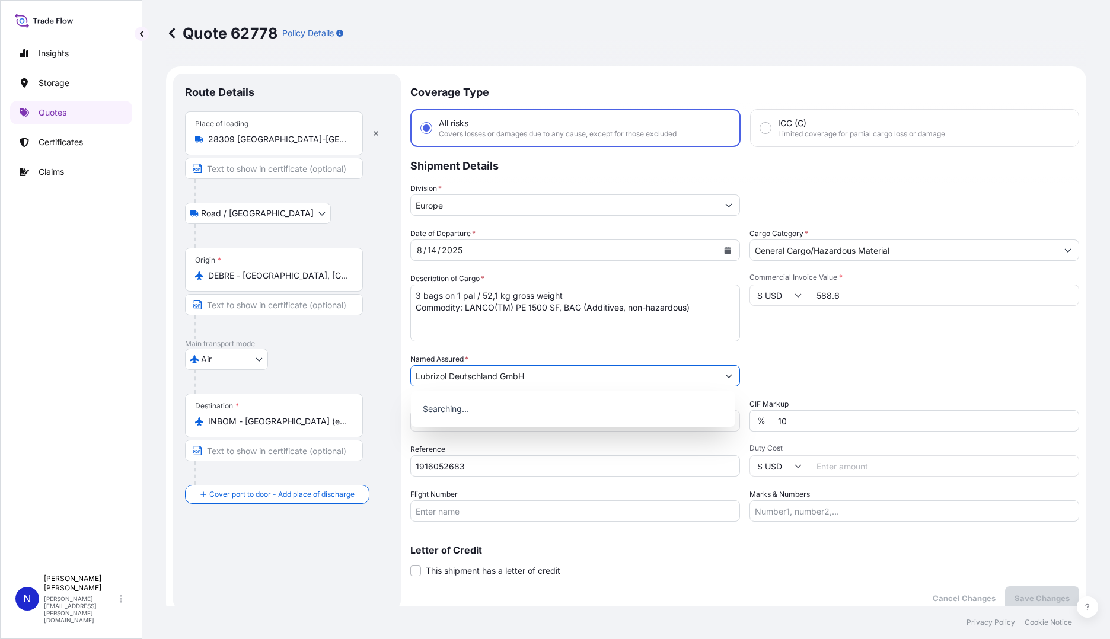
scroll to position [0, 0]
type input "Lubrizol Deutschland GmbH"
click at [787, 349] on div "Date of Departure * [DATE] Cargo Category * General Cargo/Hazardous Material De…" at bounding box center [744, 375] width 669 height 294
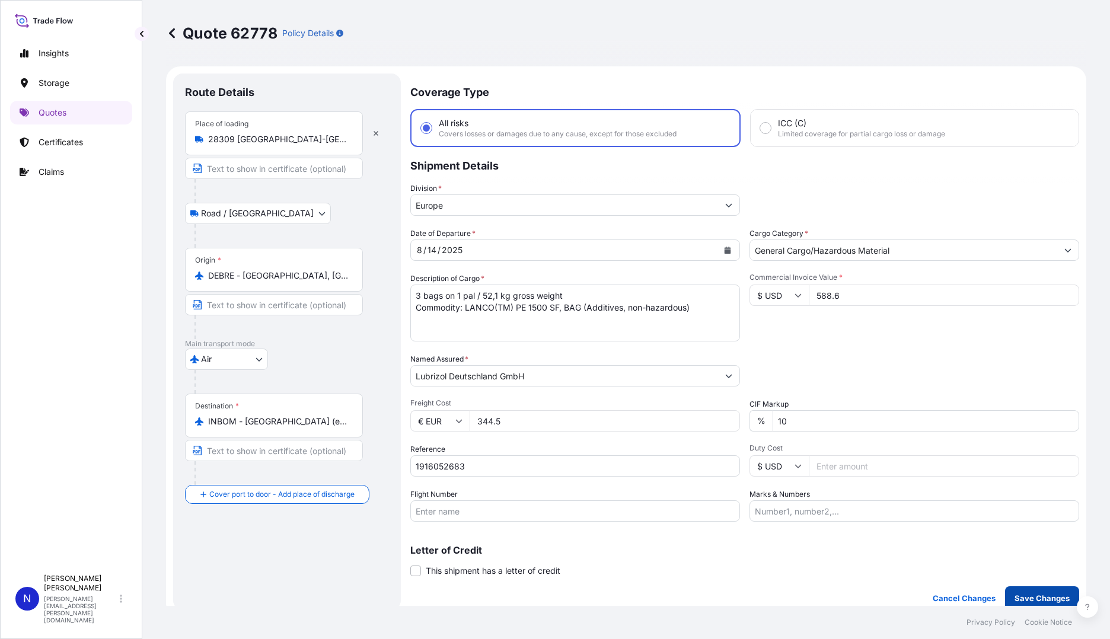
click at [1022, 590] on button "Save Changes" at bounding box center [1042, 598] width 74 height 24
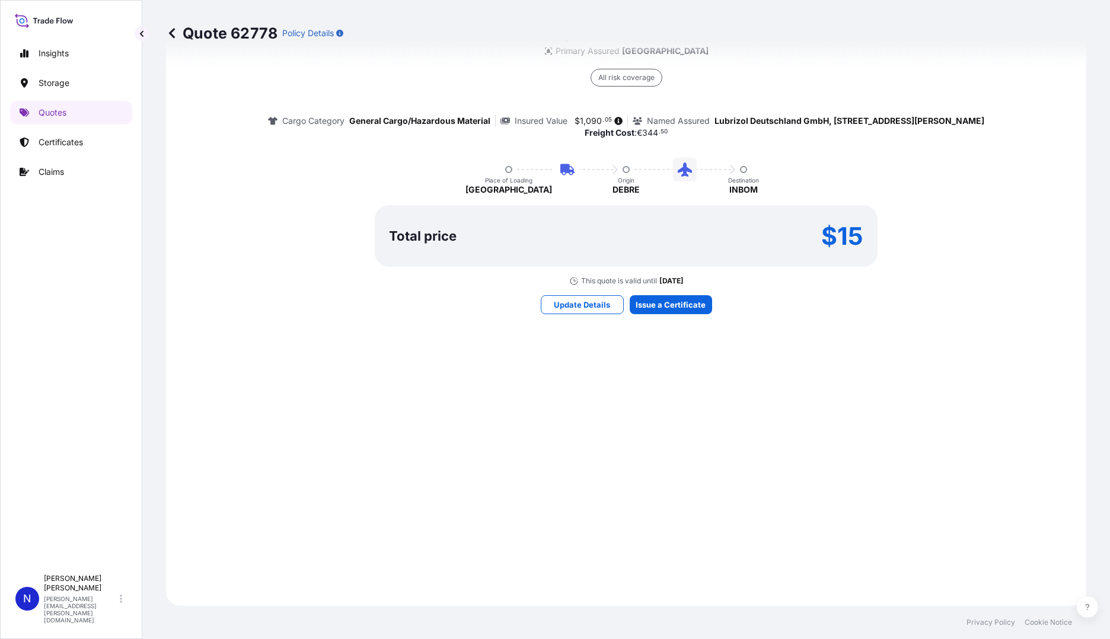
select select "Road / [GEOGRAPHIC_DATA]"
select select "Air"
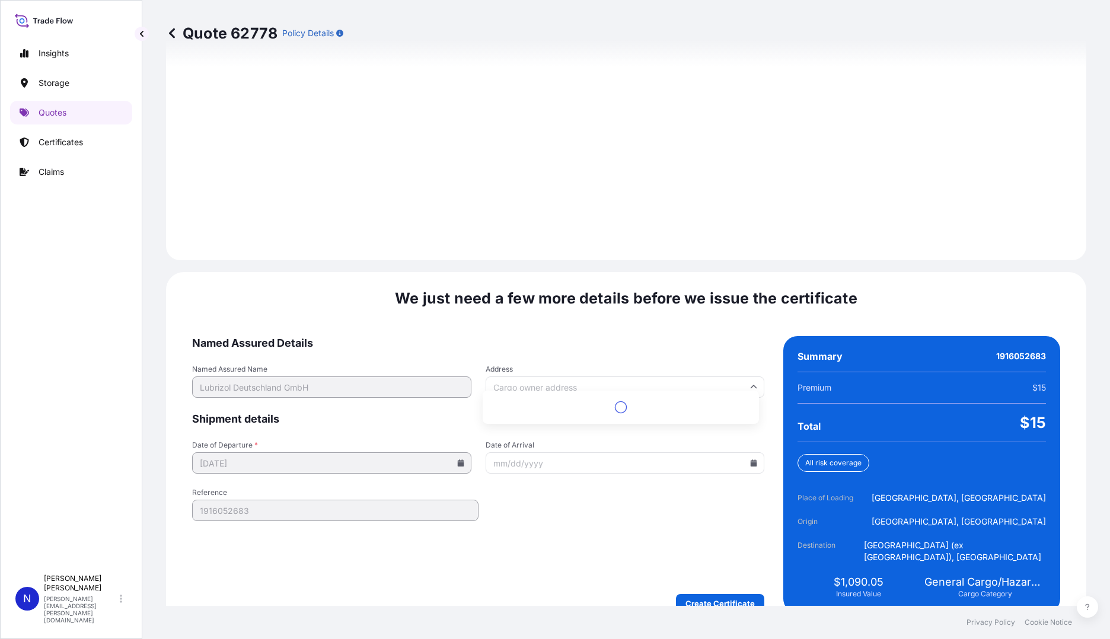
click at [551, 376] on input "Address" at bounding box center [624, 386] width 279 height 21
paste input "[STREET_ADDRESS][PERSON_NAME]"
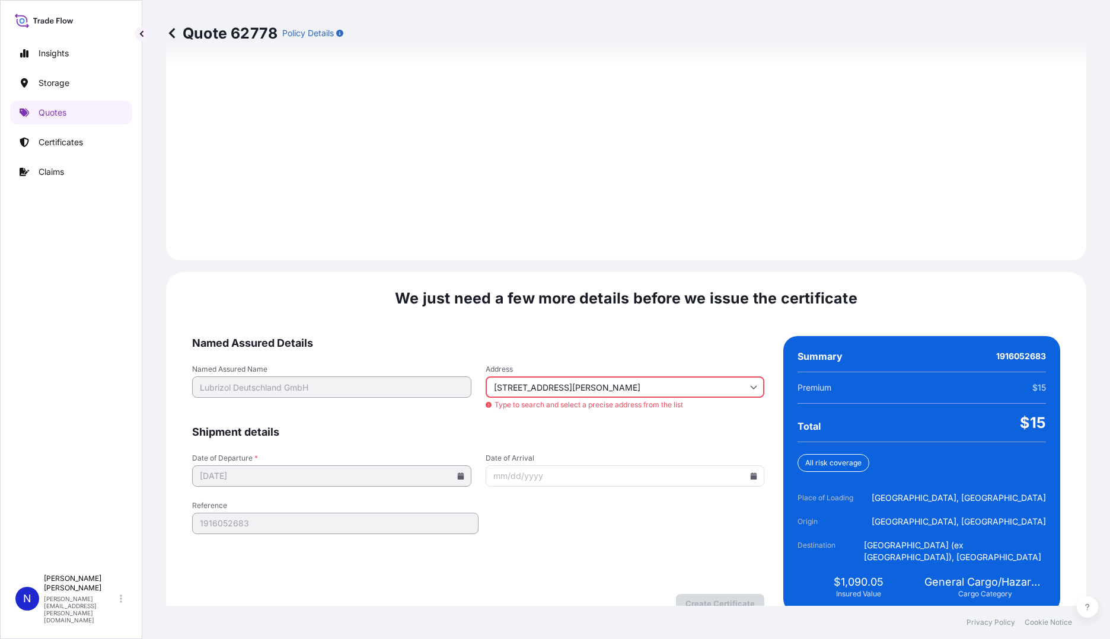
click at [520, 469] on input "Date of Arrival" at bounding box center [624, 475] width 279 height 21
click at [564, 377] on input "[STREET_ADDRESS][PERSON_NAME]" at bounding box center [624, 386] width 279 height 21
click at [558, 418] on li "[STREET_ADDRESS][PERSON_NAME]" at bounding box center [620, 419] width 267 height 23
type input "[STREET_ADDRESS][PERSON_NAME]"
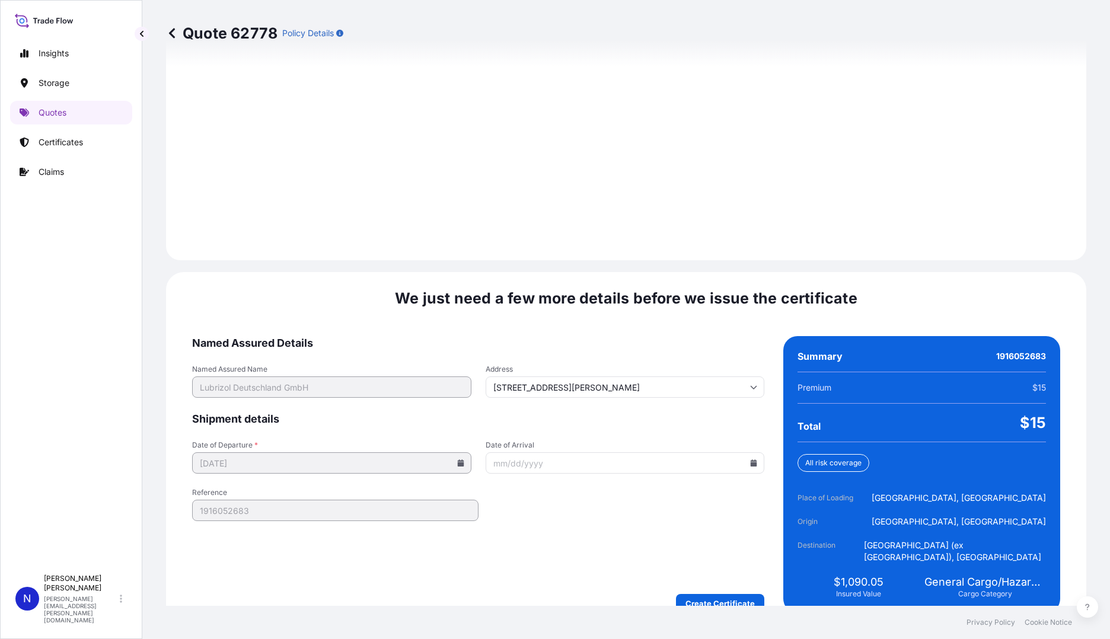
click at [564, 453] on input "Date of Arrival" at bounding box center [624, 462] width 279 height 21
click at [750, 459] on icon at bounding box center [753, 462] width 7 height 7
click at [689, 347] on button "17" at bounding box center [679, 342] width 19 height 19
type input "[DATE]"
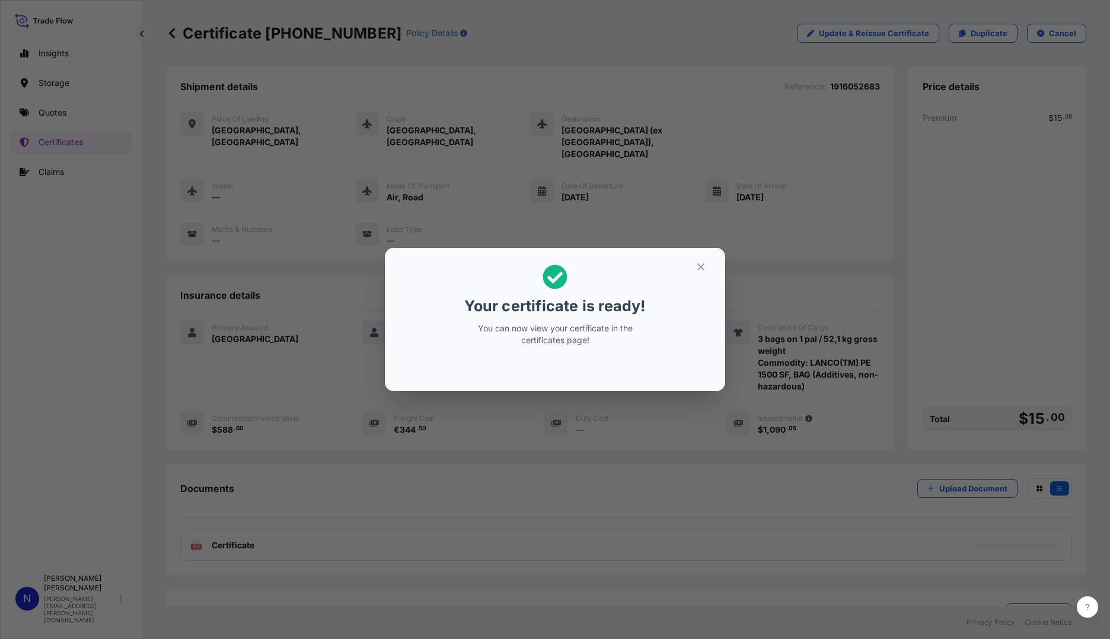
click at [552, 283] on icon at bounding box center [554, 276] width 25 height 25
click at [701, 267] on icon "button" at bounding box center [700, 266] width 11 height 11
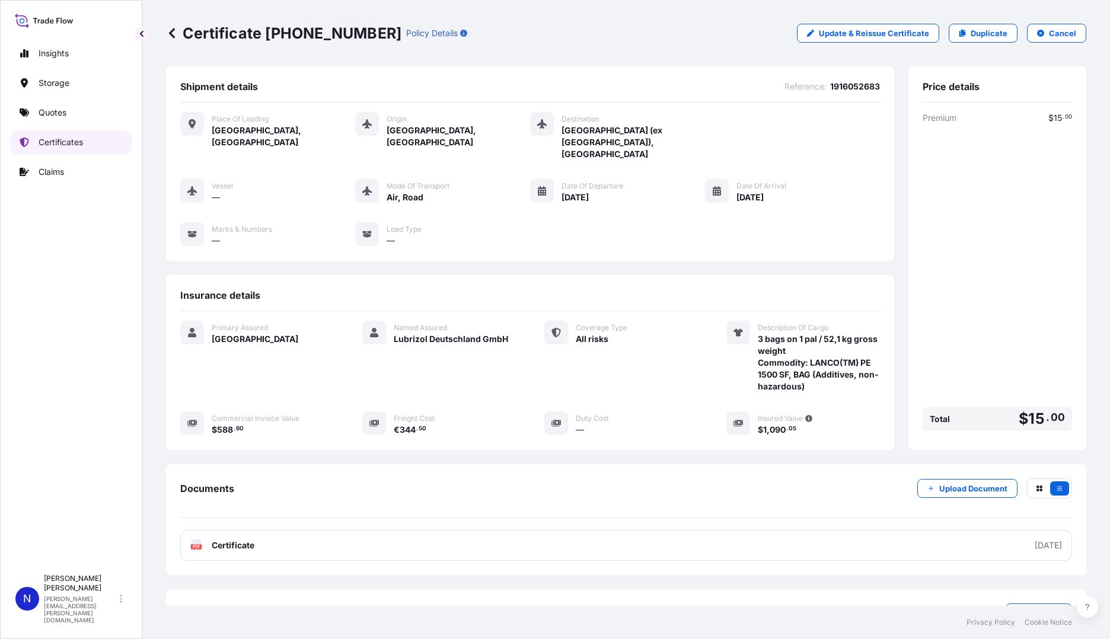
click at [56, 144] on p "Certificates" at bounding box center [61, 142] width 44 height 12
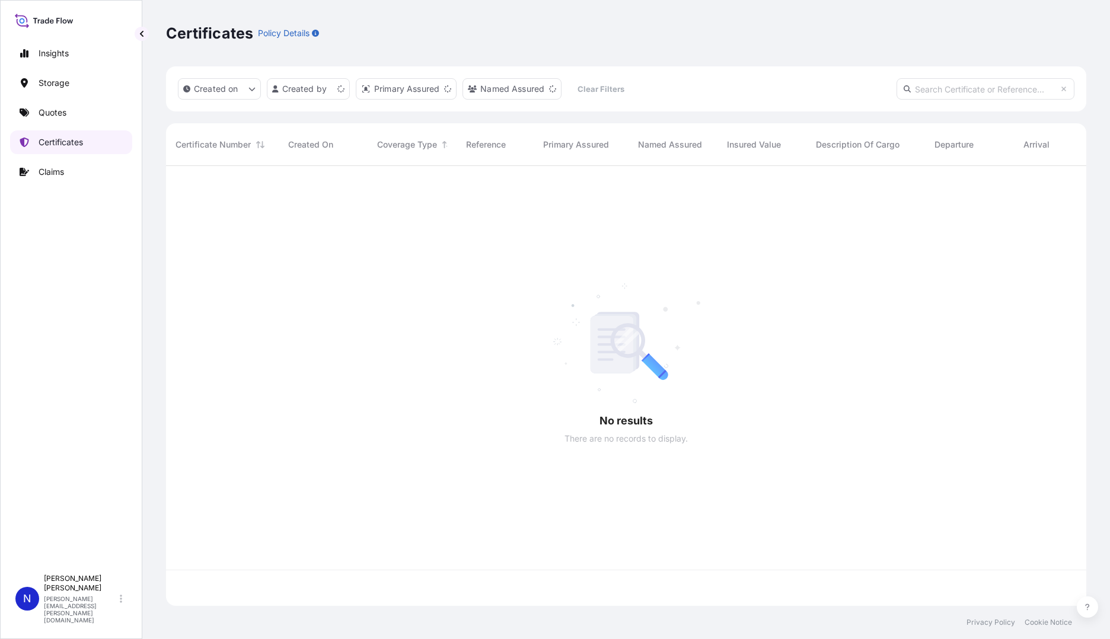
scroll to position [437, 911]
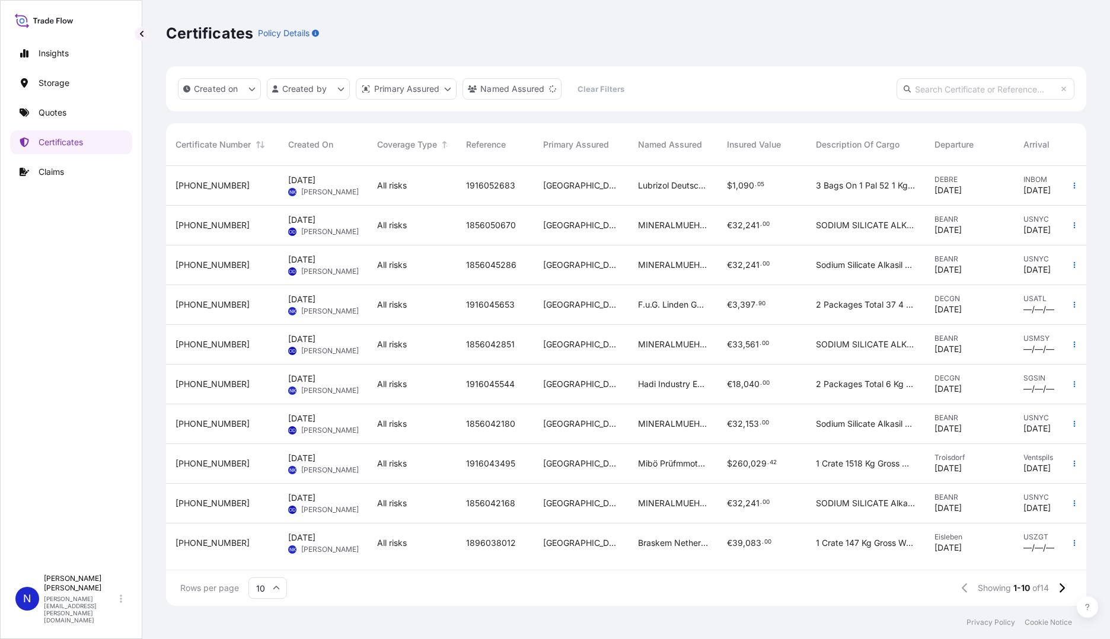
click at [313, 187] on span "[PERSON_NAME]" at bounding box center [329, 191] width 57 height 9
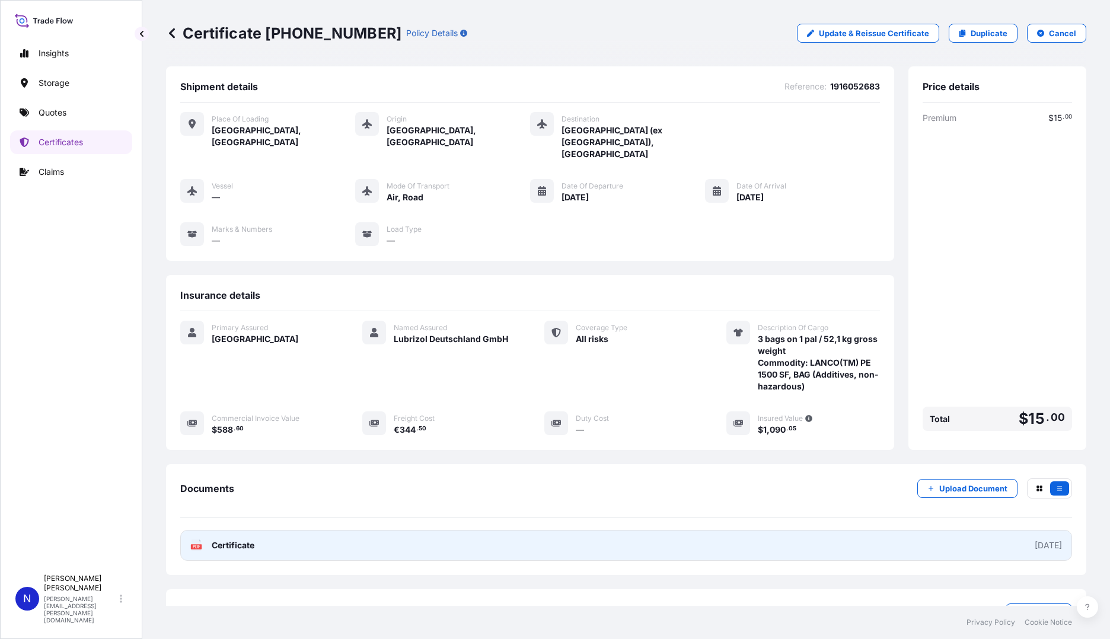
click at [604, 530] on link "PDF Certificate [DATE]" at bounding box center [625, 545] width 891 height 31
